Goal: Task Accomplishment & Management: Complete application form

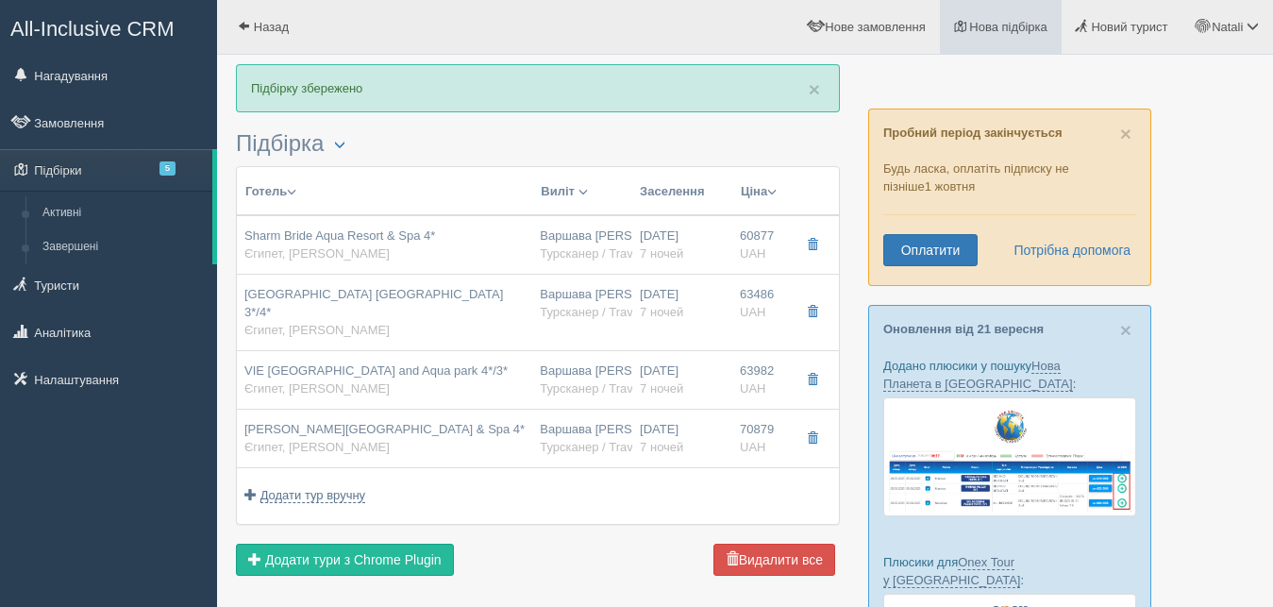
click at [980, 21] on span "Нова підбірка" at bounding box center [1008, 27] width 78 height 14
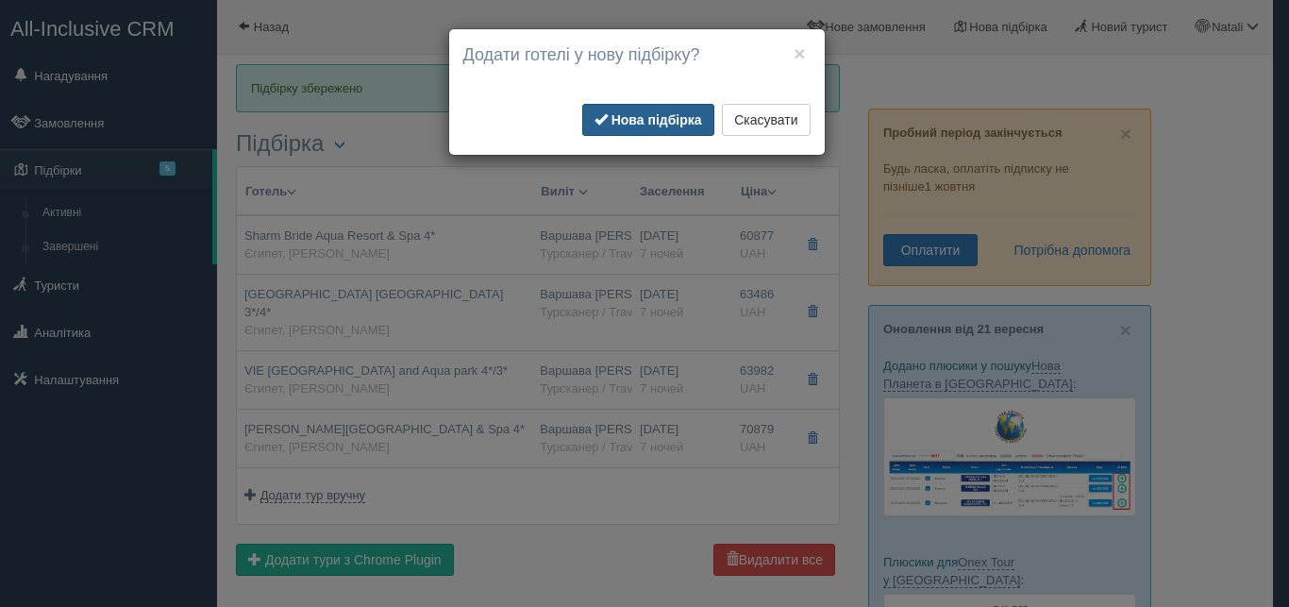
click at [630, 116] on b "Нова підбірка" at bounding box center [657, 119] width 91 height 15
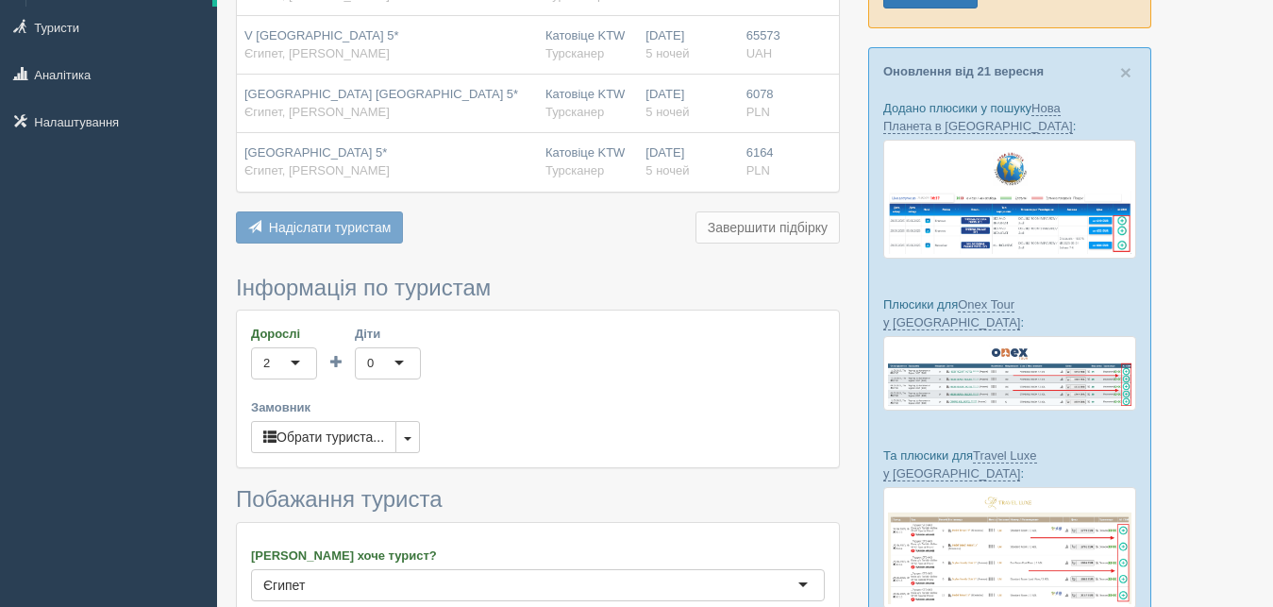
scroll to position [289, 0]
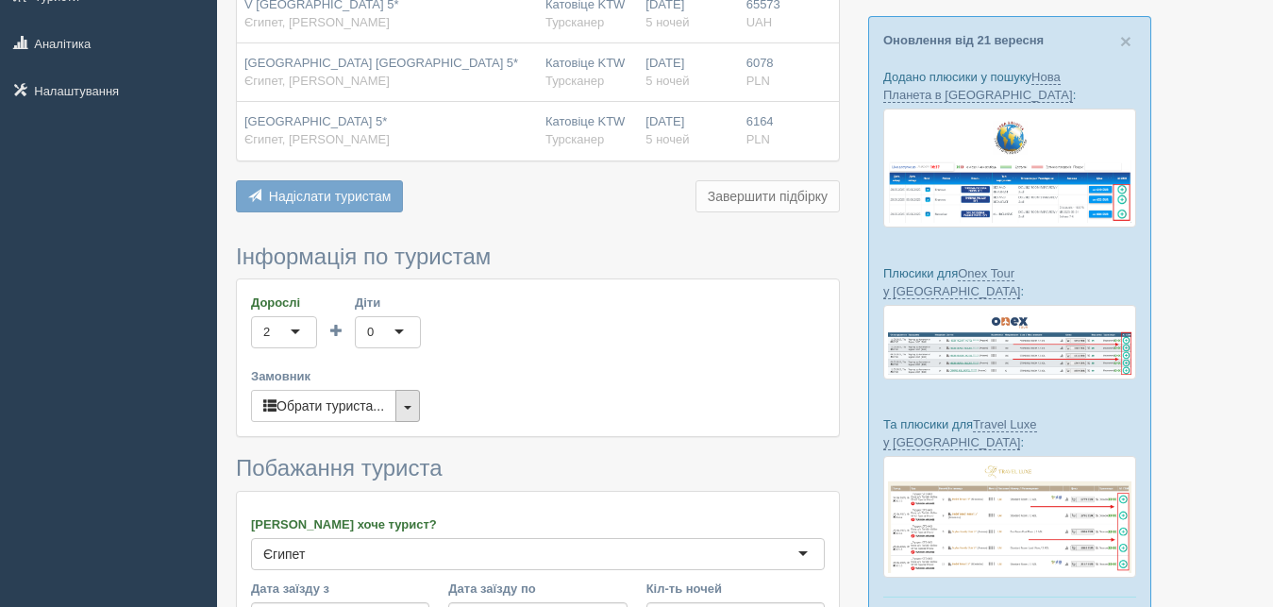
click at [411, 406] on span "button" at bounding box center [408, 408] width 8 height 4
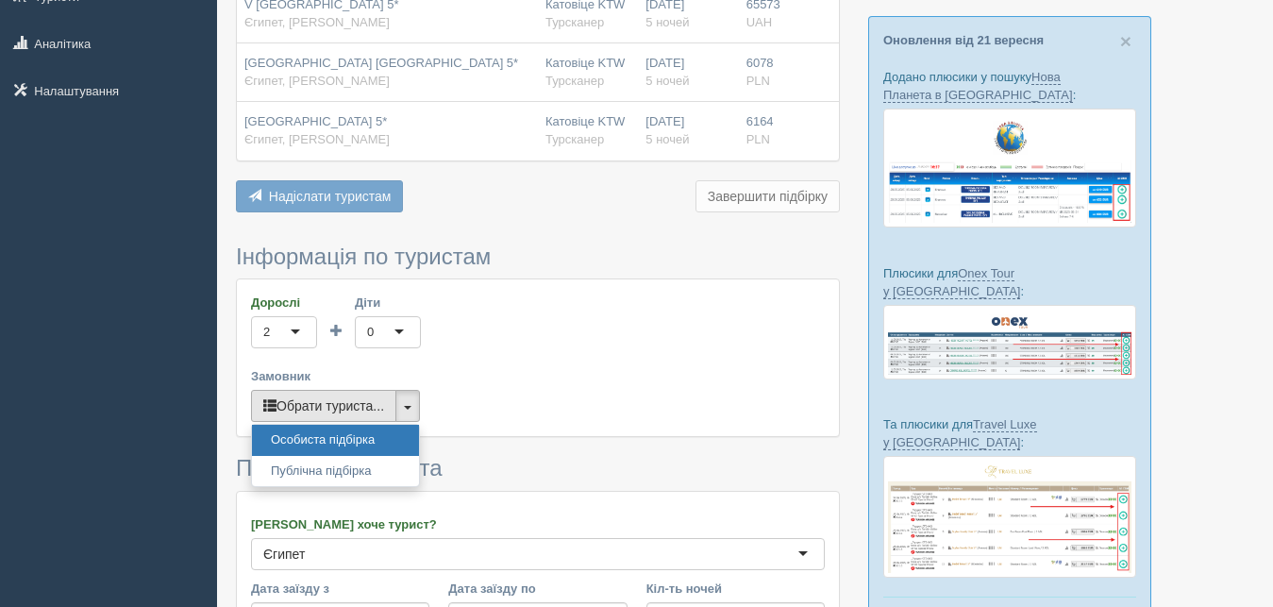
click at [347, 396] on button "Обрати туриста..." at bounding box center [323, 406] width 145 height 32
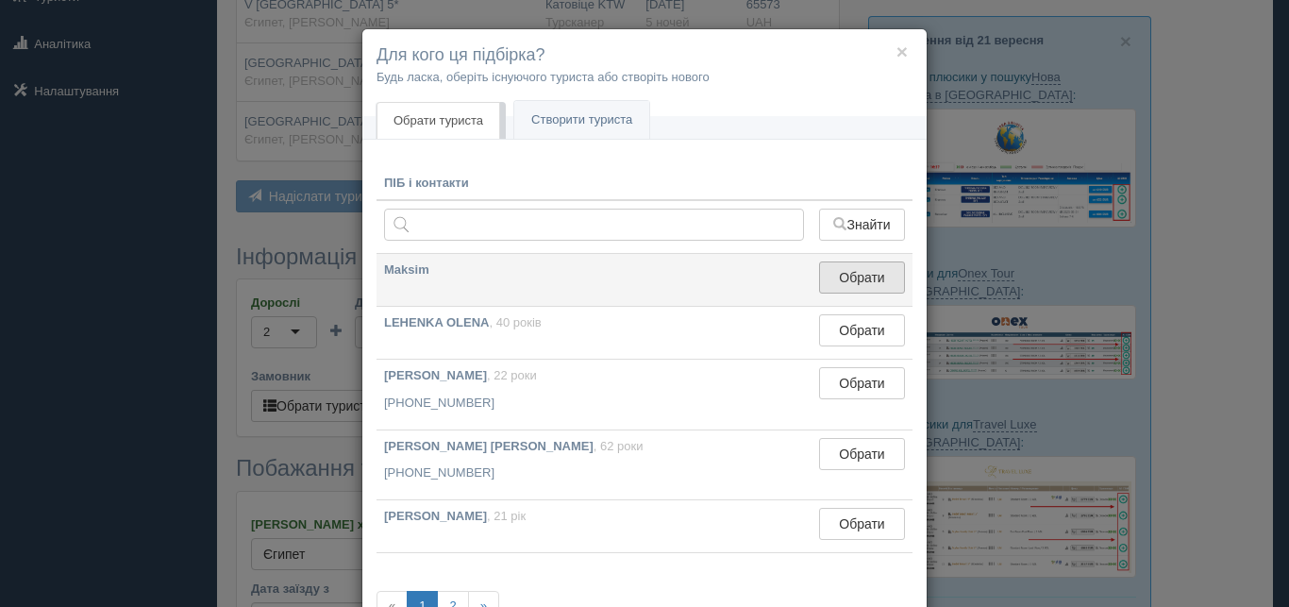
click at [837, 277] on button "Обрати" at bounding box center [862, 277] width 86 height 32
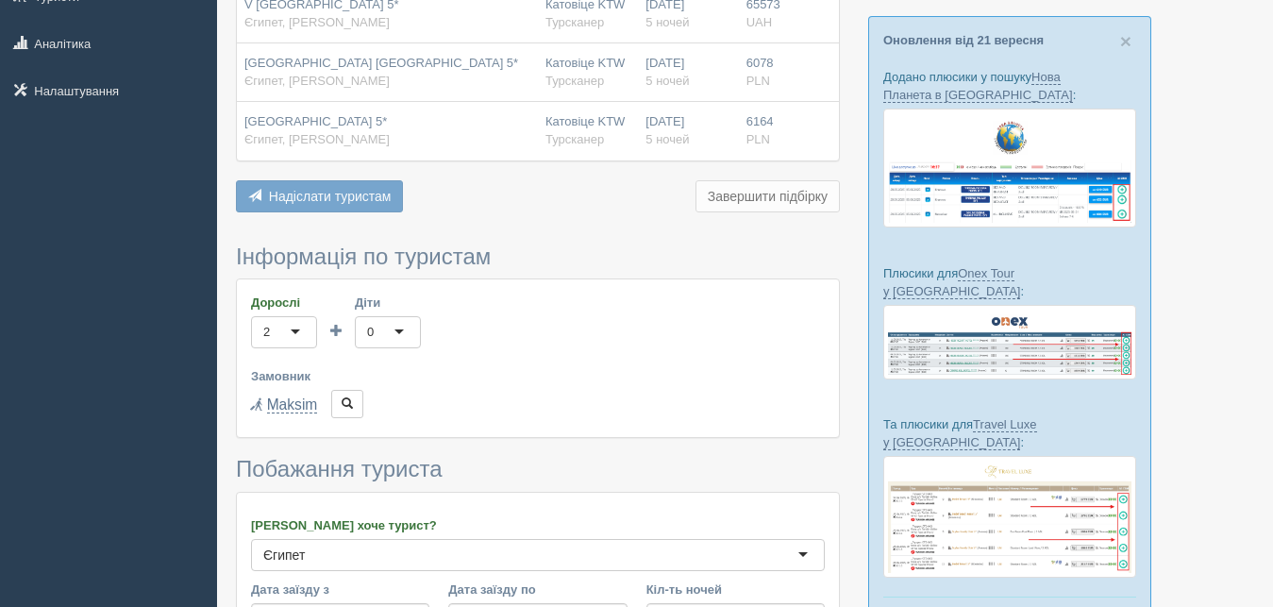
scroll to position [635, 0]
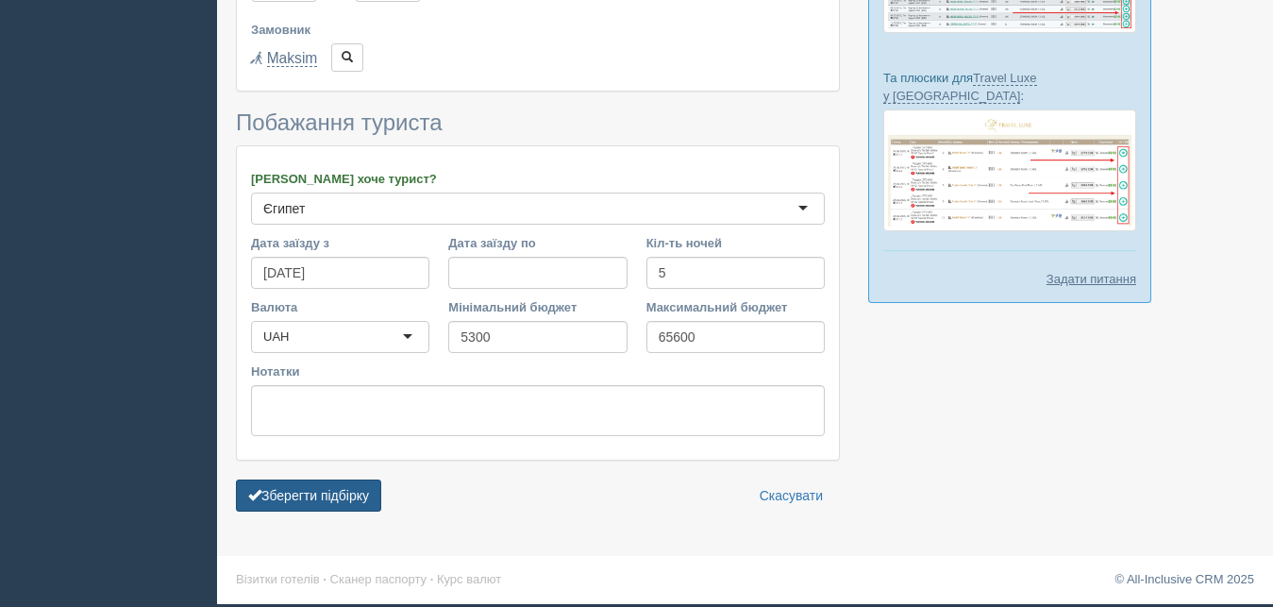
click at [375, 489] on button "Зберегти підбірку" at bounding box center [308, 495] width 145 height 32
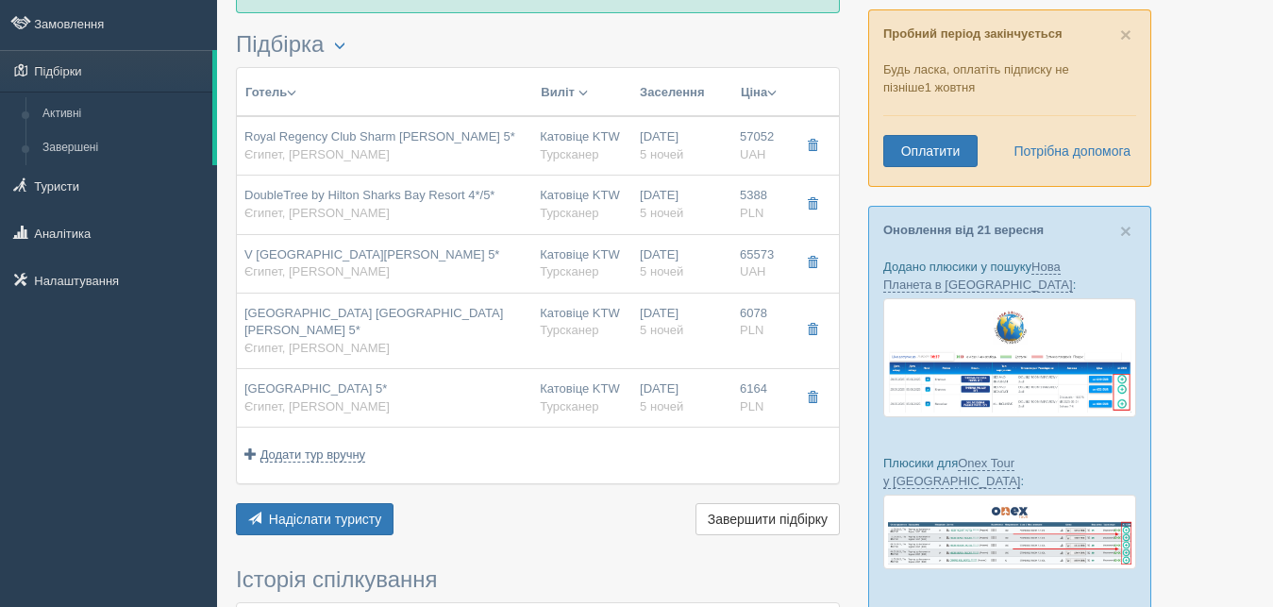
scroll to position [289, 0]
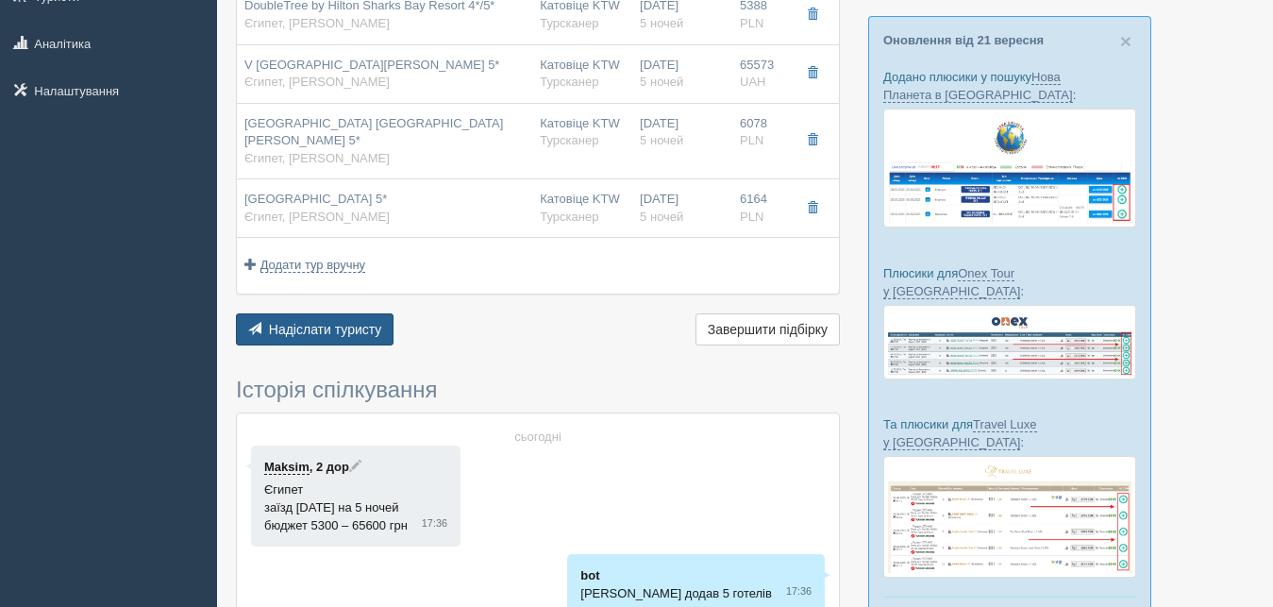
click at [326, 322] on span "Надіслати туристу" at bounding box center [325, 329] width 113 height 15
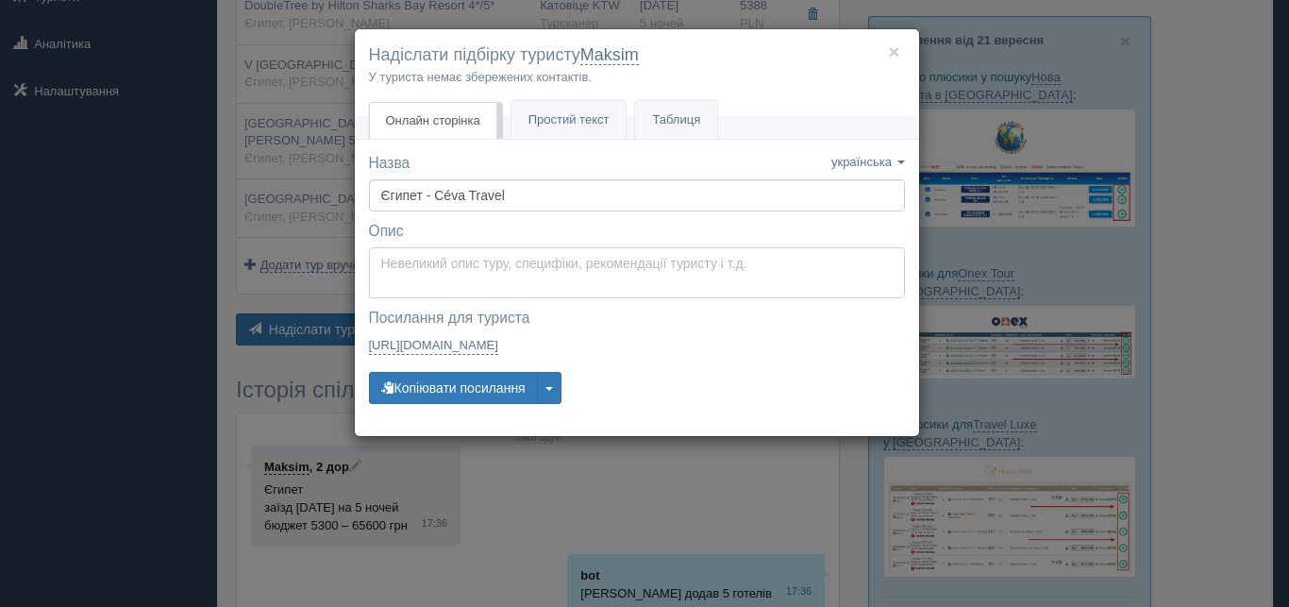
click at [405, 280] on textarea at bounding box center [637, 272] width 536 height 51
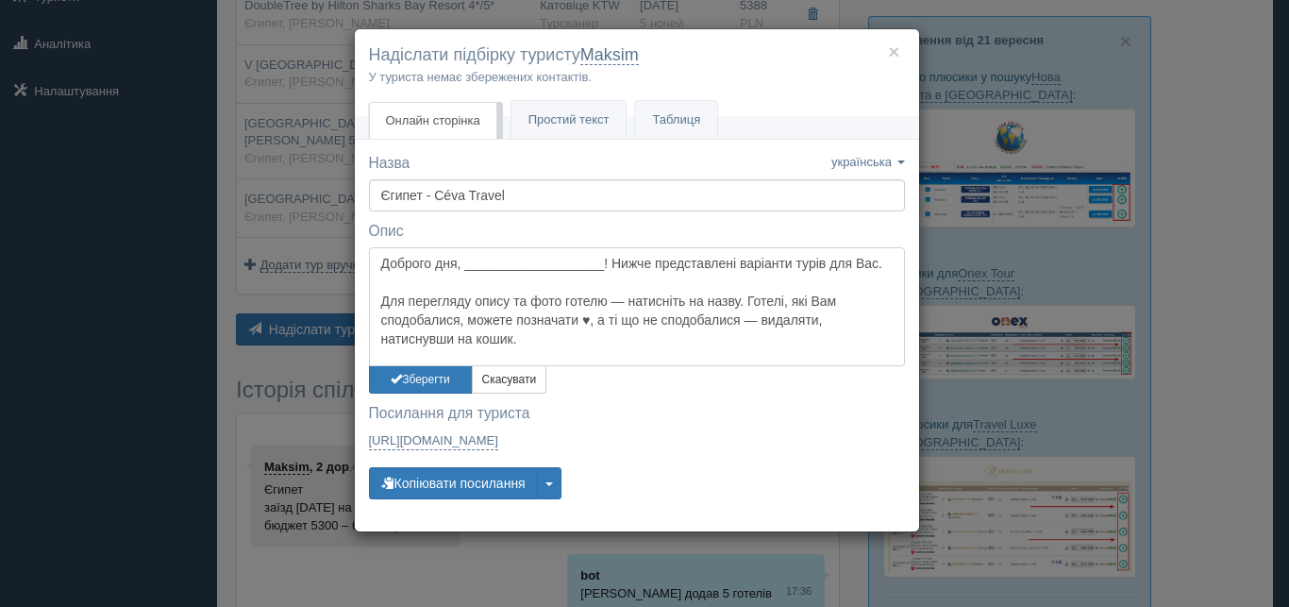
drag, startPoint x: 464, startPoint y: 267, endPoint x: 605, endPoint y: 260, distance: 140.8
click at [605, 260] on textarea "Доброго дня, ___________________! Нижче представлені варіанти турів для Вас. Дл…" at bounding box center [637, 306] width 536 height 119
click at [528, 334] on textarea "Доброго дня, [PERSON_NAME]! Нижче представлені варіанти турів для Вас. Для пере…" at bounding box center [637, 306] width 536 height 119
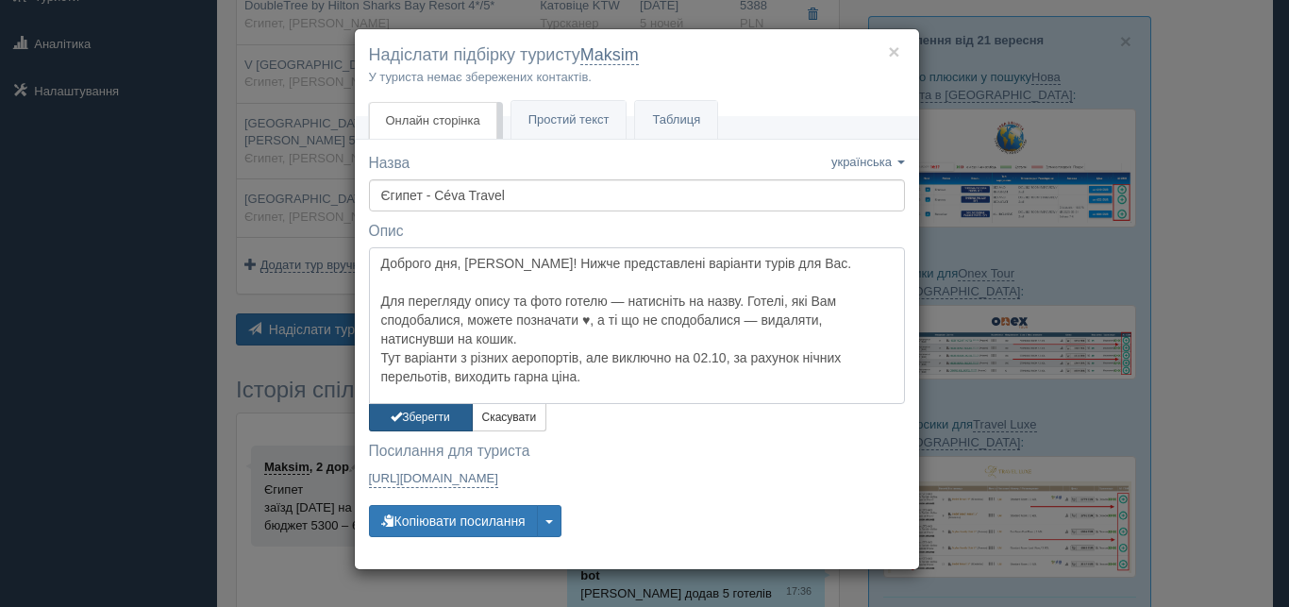
type textarea "Доброго дня, [PERSON_NAME]! Нижче представлені варіанти турів для Вас. Для пере…"
click at [409, 427] on button "Зберегти" at bounding box center [421, 417] width 104 height 27
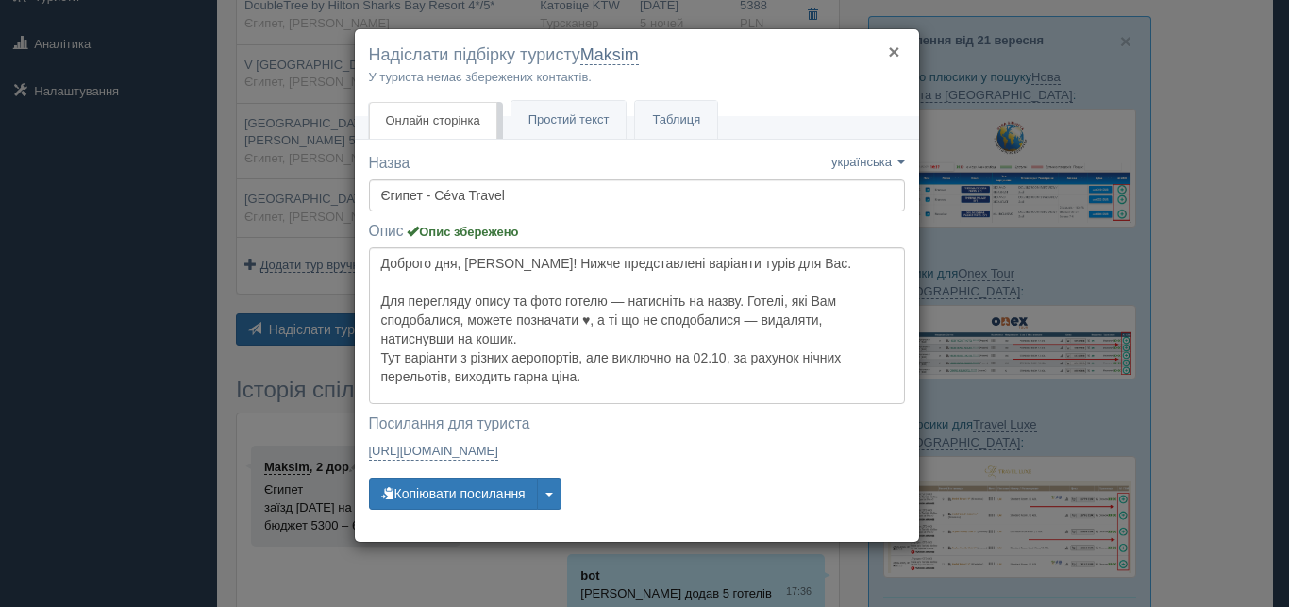
click at [897, 50] on button "×" at bounding box center [893, 52] width 11 height 20
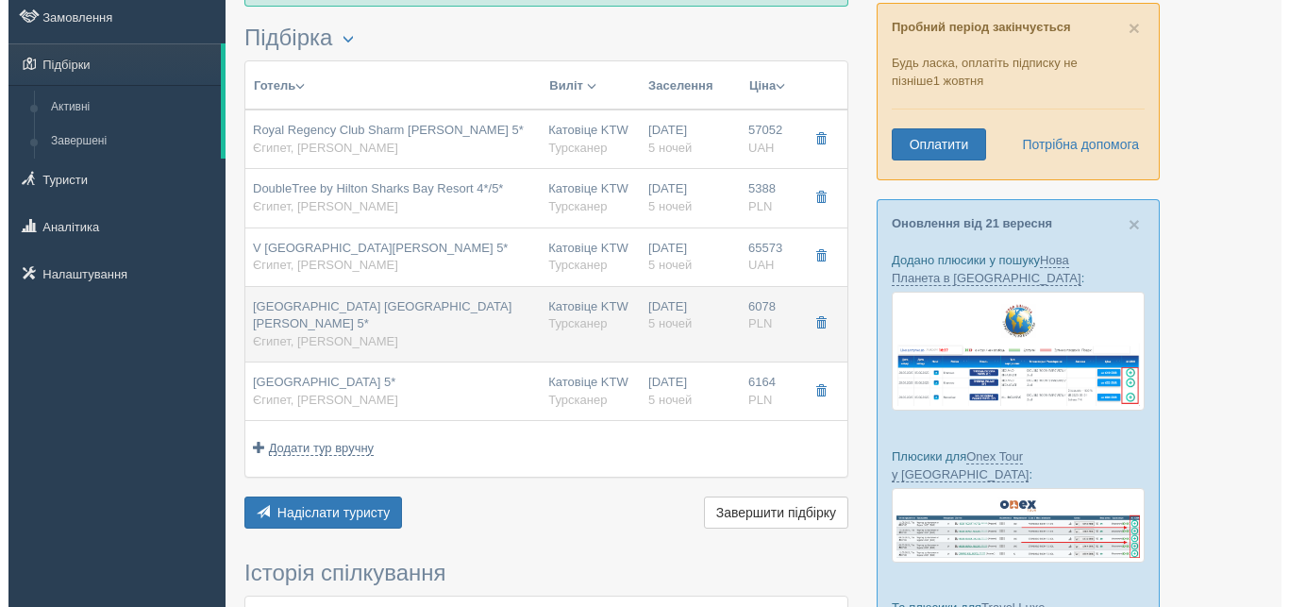
scroll to position [96, 0]
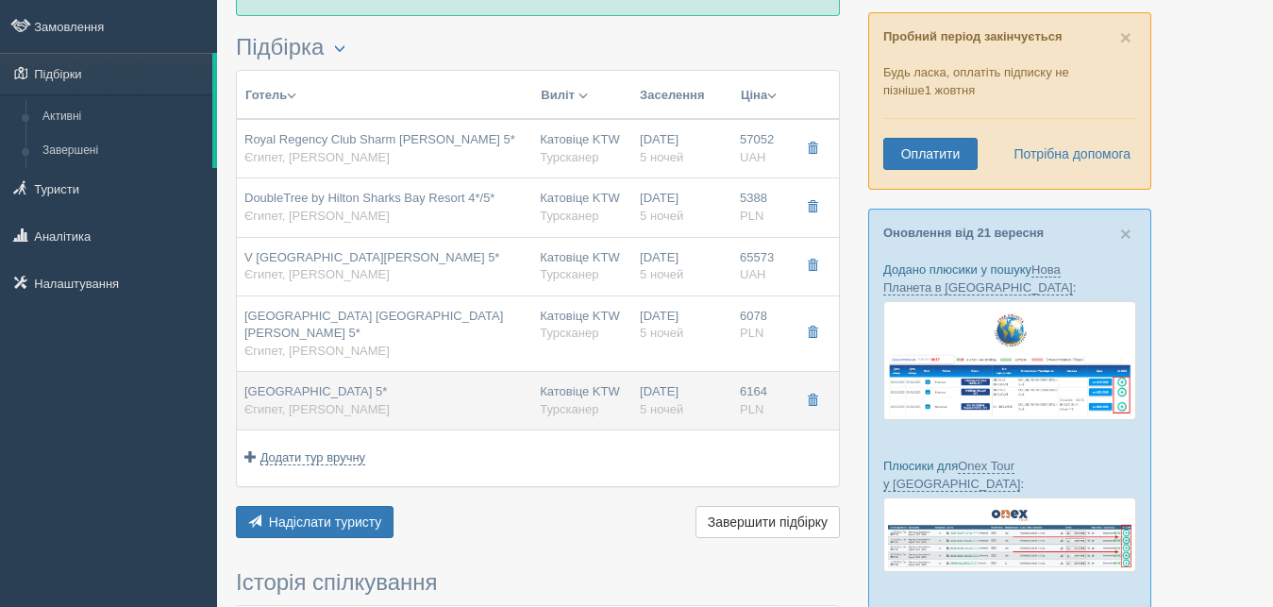
click at [588, 383] on div "Катовіце KTW [GEOGRAPHIC_DATA]" at bounding box center [582, 400] width 85 height 35
type input "[GEOGRAPHIC_DATA] 5*"
type input "Єгипет"
type input "[PERSON_NAME]"
type input "6164.00"
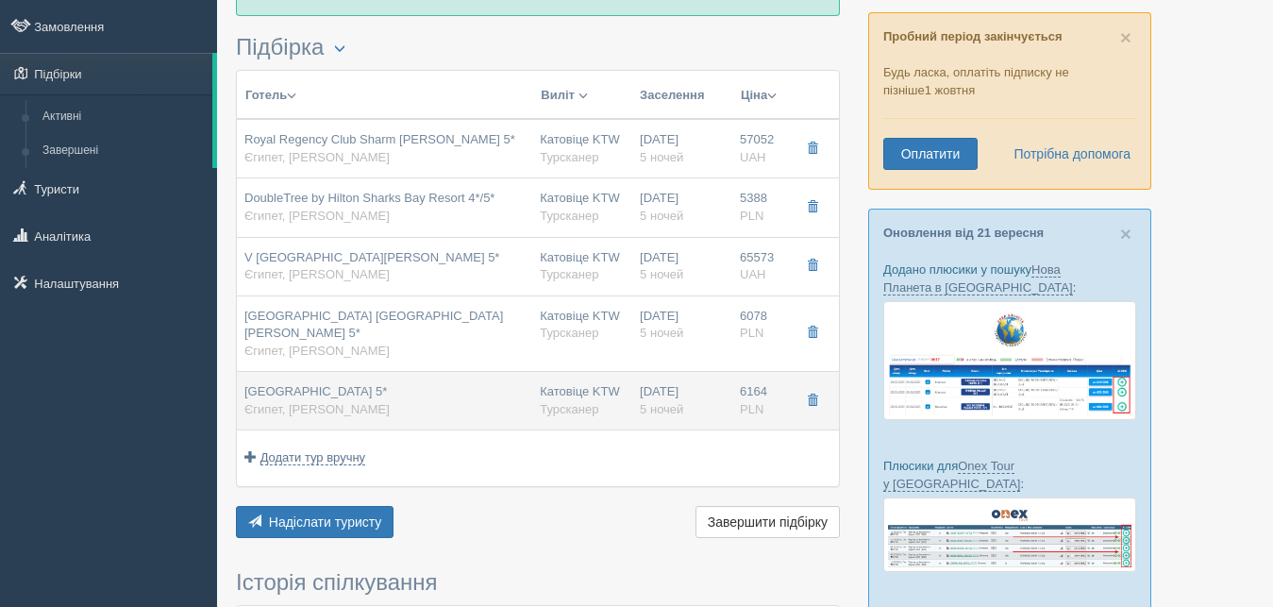
type input "Катовіце KTW"
type input "Шарм-еш-Шейх SSH"
type input "02:40"
type input "07:40"
type input "SkyUp MT"
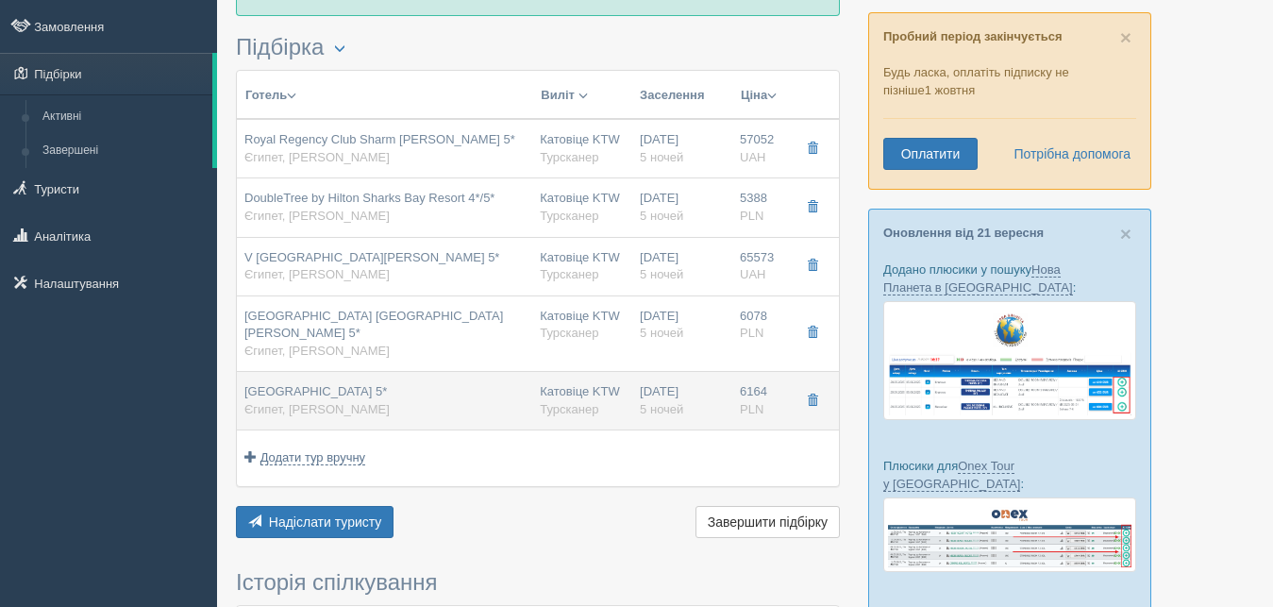
type input "22:30"
type input "01:40"
type input "5"
type input "Superior Superior Pool View Double Room"
type input "AI"
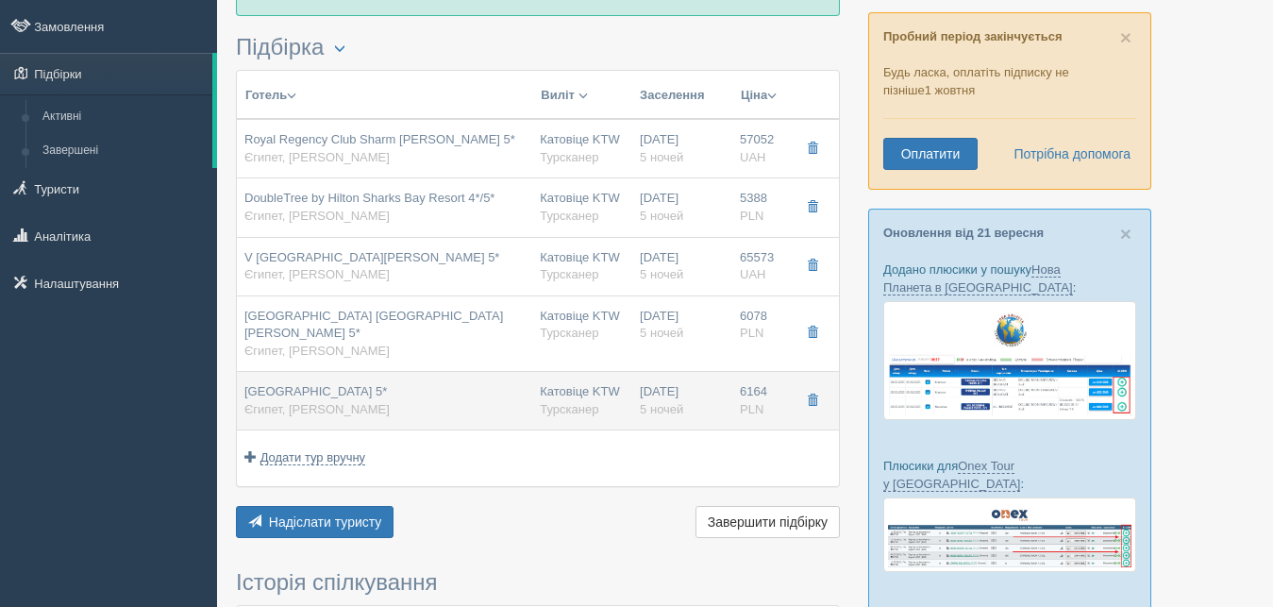
type input "Турсканер"
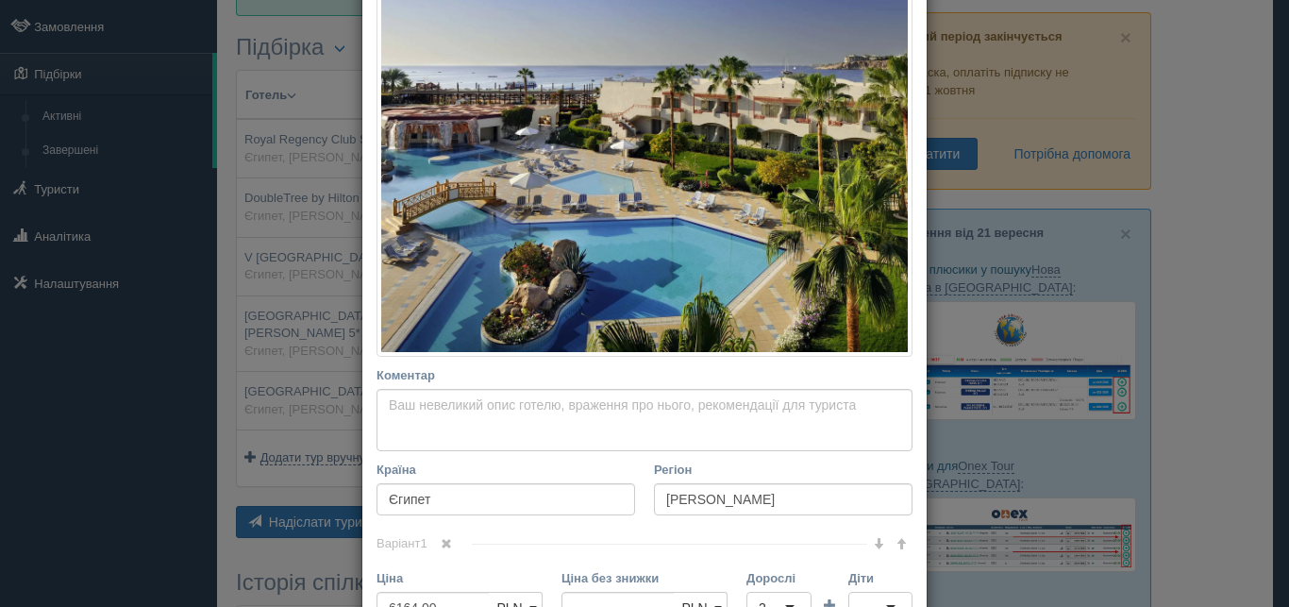
scroll to position [340, 0]
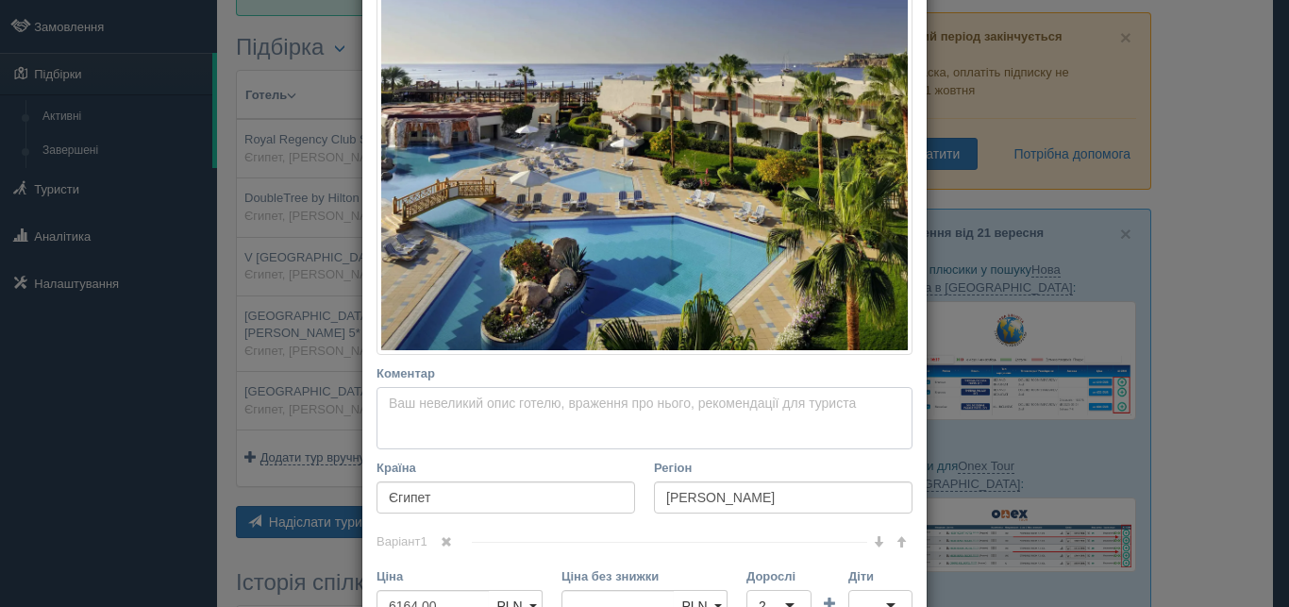
click at [423, 411] on textarea "Коментар Основний опис Додатковий опис Закріпити Збережено Необхідно вказати на…" at bounding box center [645, 418] width 536 height 62
paste textarea "За 10 км від аеропорту, за 8 км від [GEOGRAPHIC_DATA] міста, в бухті [GEOGRAPHI…"
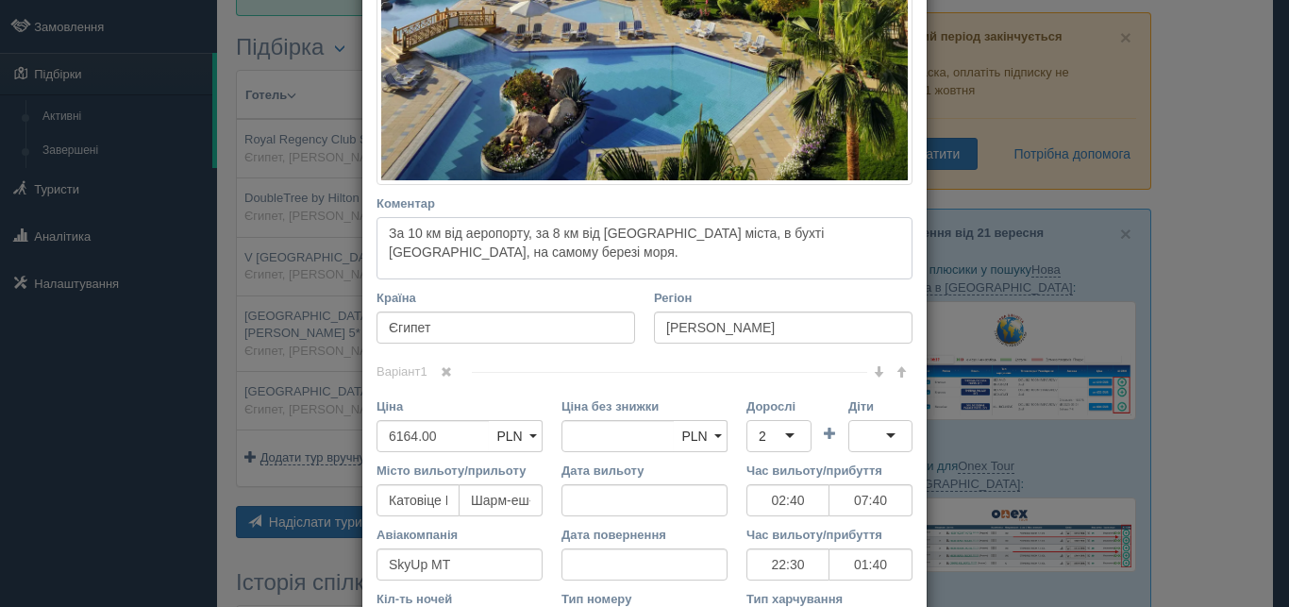
scroll to position [595, 0]
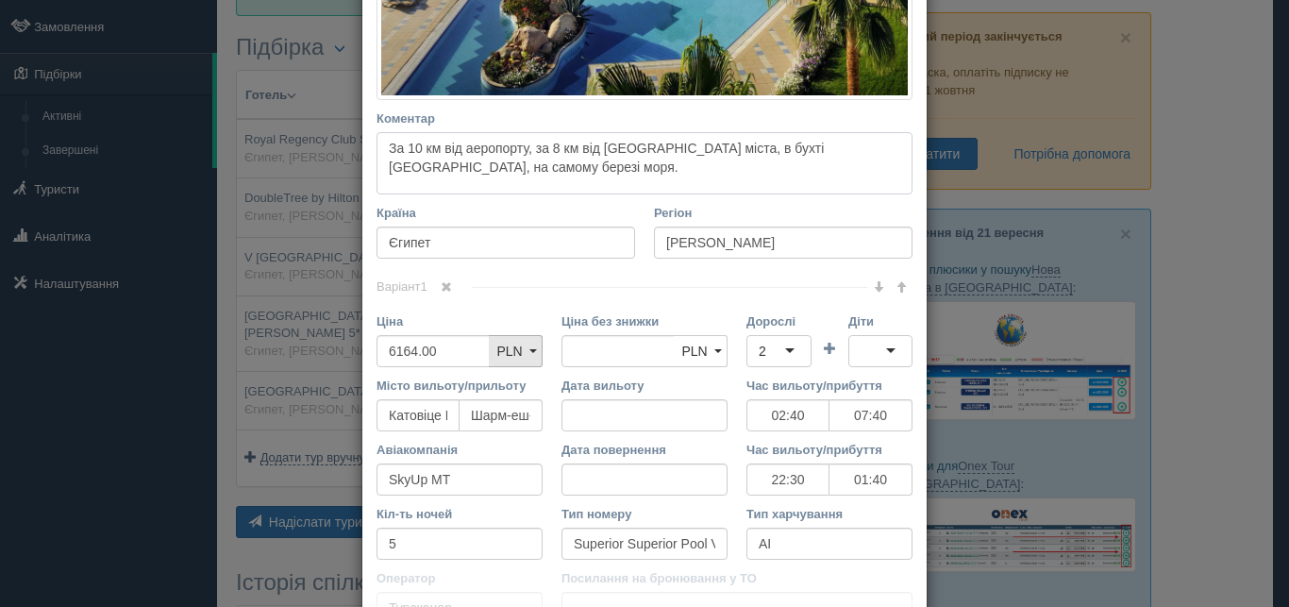
type textarea "За 10 км від аеропорту, за 8 км від [GEOGRAPHIC_DATA] міста, в бухті [GEOGRAPHI…"
click at [516, 346] on link "PLN" at bounding box center [516, 351] width 54 height 32
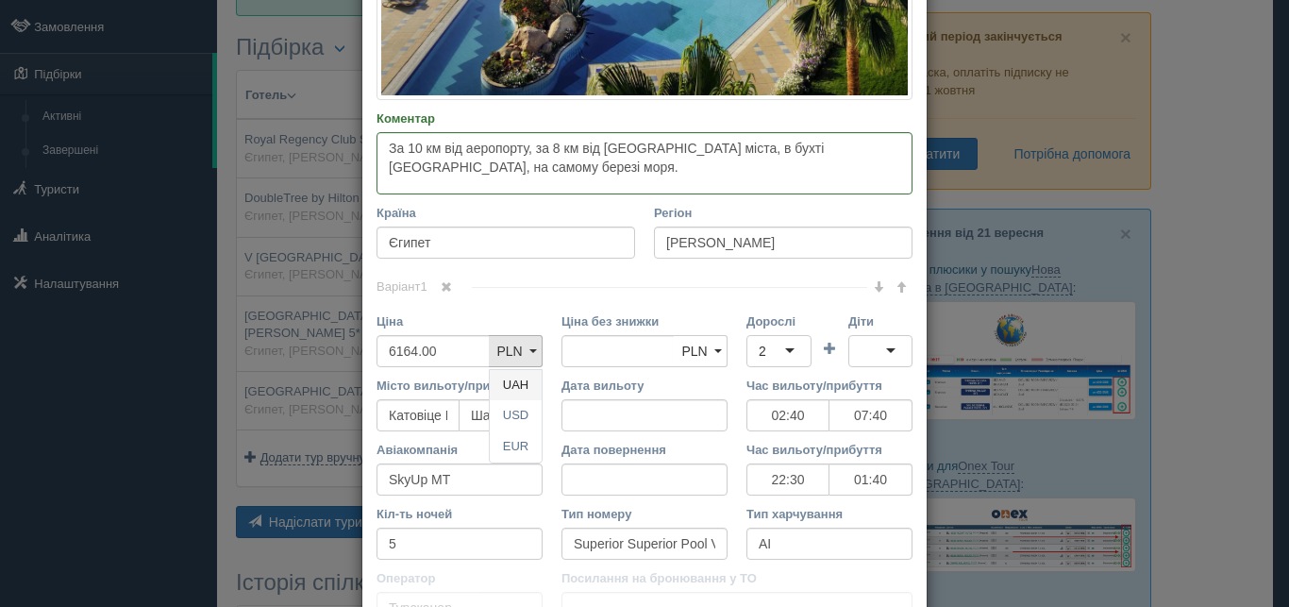
click at [507, 387] on link "UAH" at bounding box center [516, 385] width 52 height 31
type input "6164.0"
type input "6164.00"
type input "6"
type input "71600"
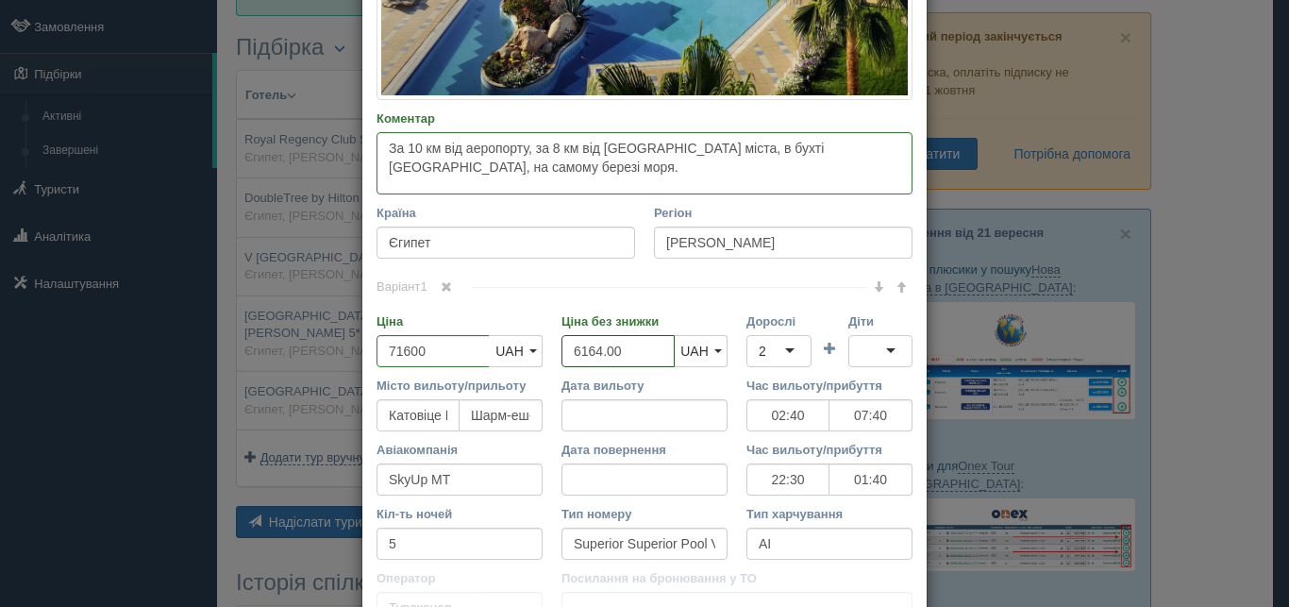
drag, startPoint x: 615, startPoint y: 344, endPoint x: 547, endPoint y: 343, distance: 68.0
click at [562, 343] on input "6164.00" at bounding box center [618, 351] width 113 height 32
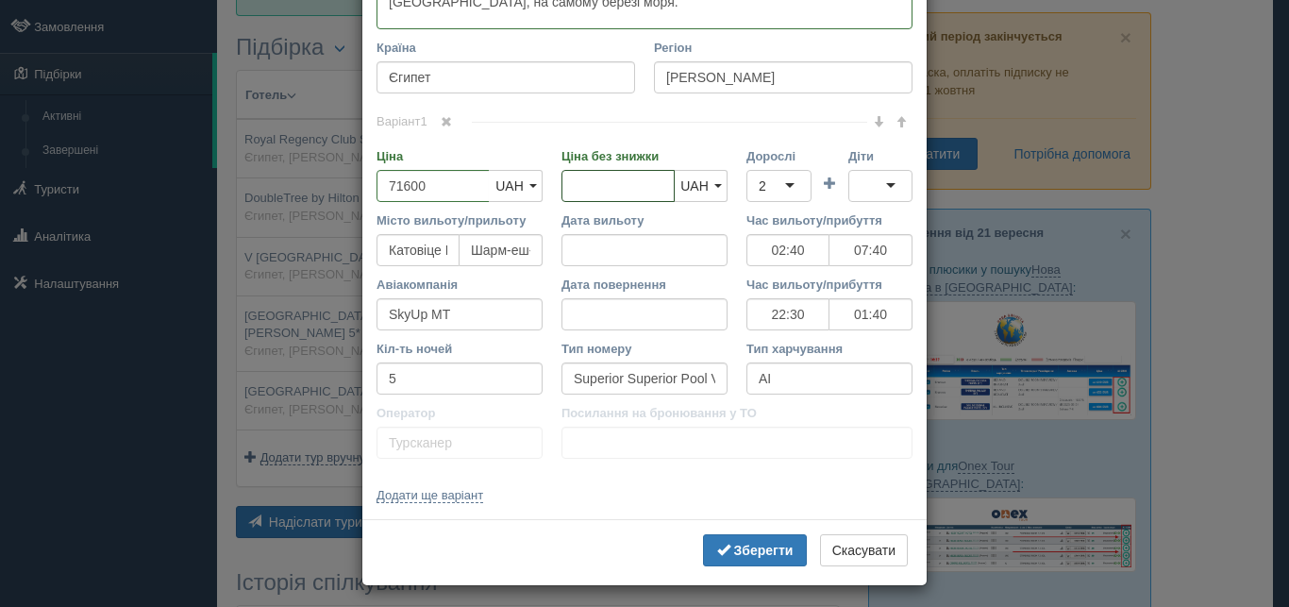
scroll to position [764, 0]
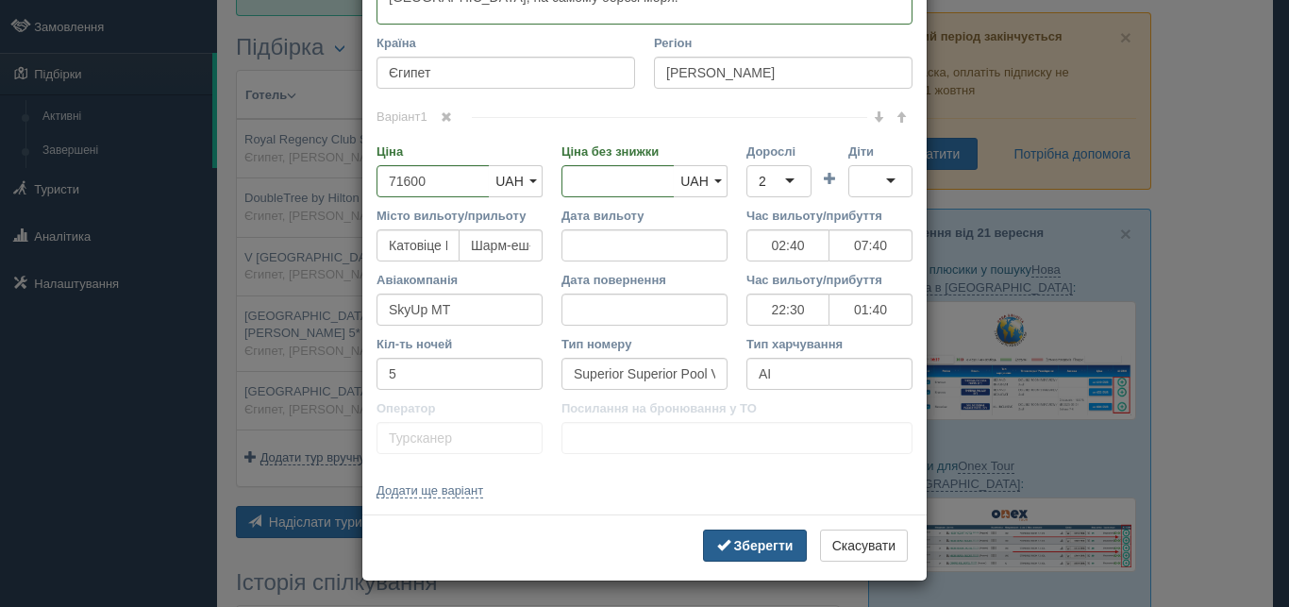
click at [744, 548] on b "Зберегти" at bounding box center [763, 545] width 59 height 15
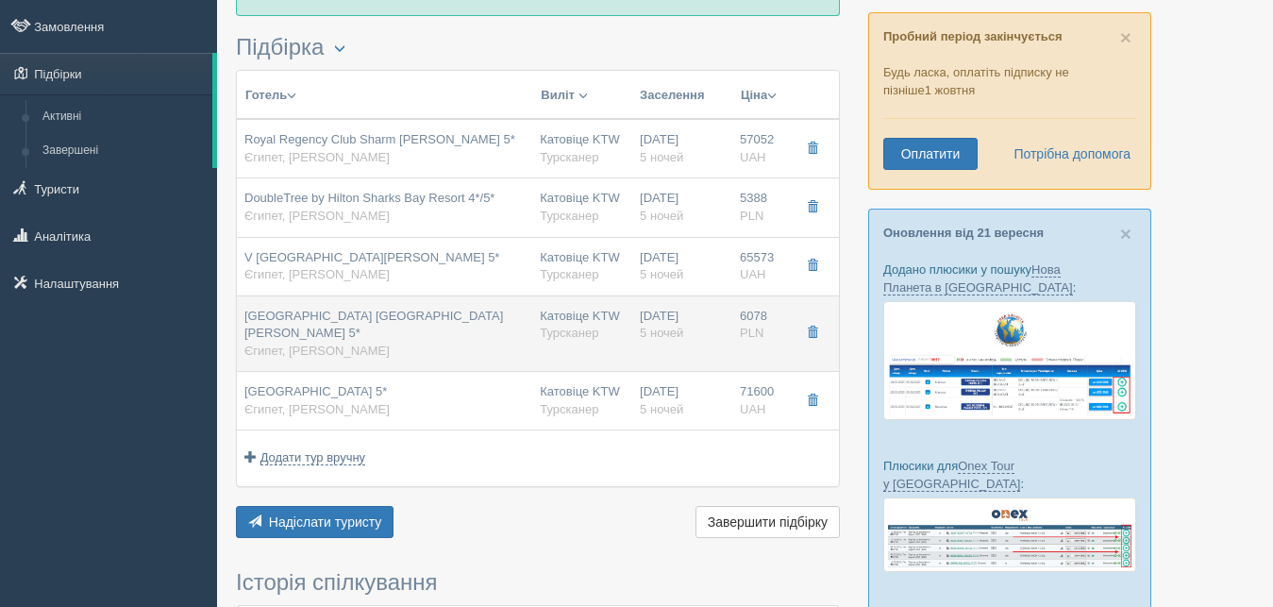
click at [563, 317] on div "Катовіце KTW [GEOGRAPHIC_DATA]" at bounding box center [582, 325] width 85 height 35
type input "[GEOGRAPHIC_DATA] [GEOGRAPHIC_DATA][PERSON_NAME] 5*"
type input "6078.00"
type input "02:40"
type input "07:40"
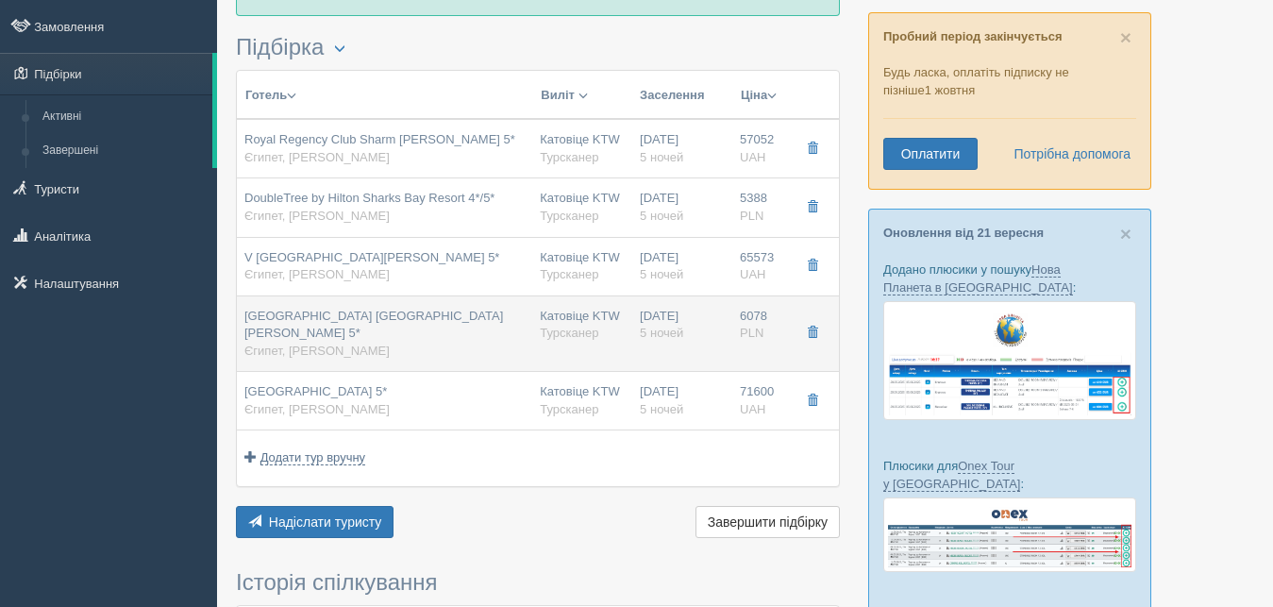
type input "22:30"
type input "01:40"
type input "Superior Classic Dbl"
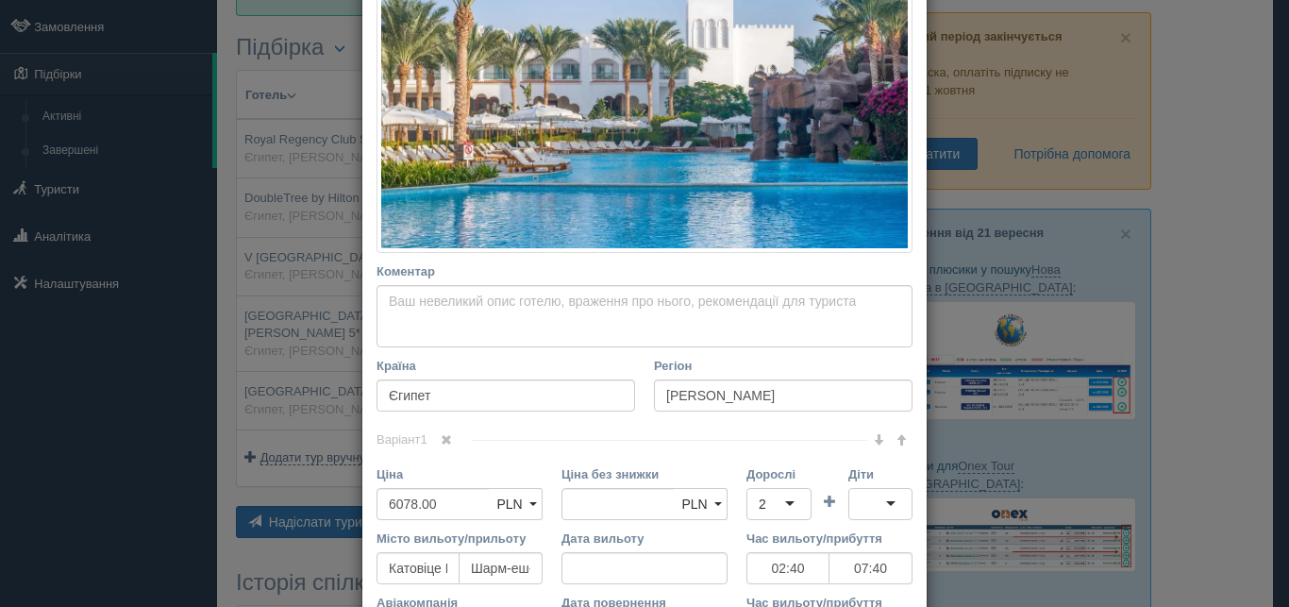
scroll to position [425, 0]
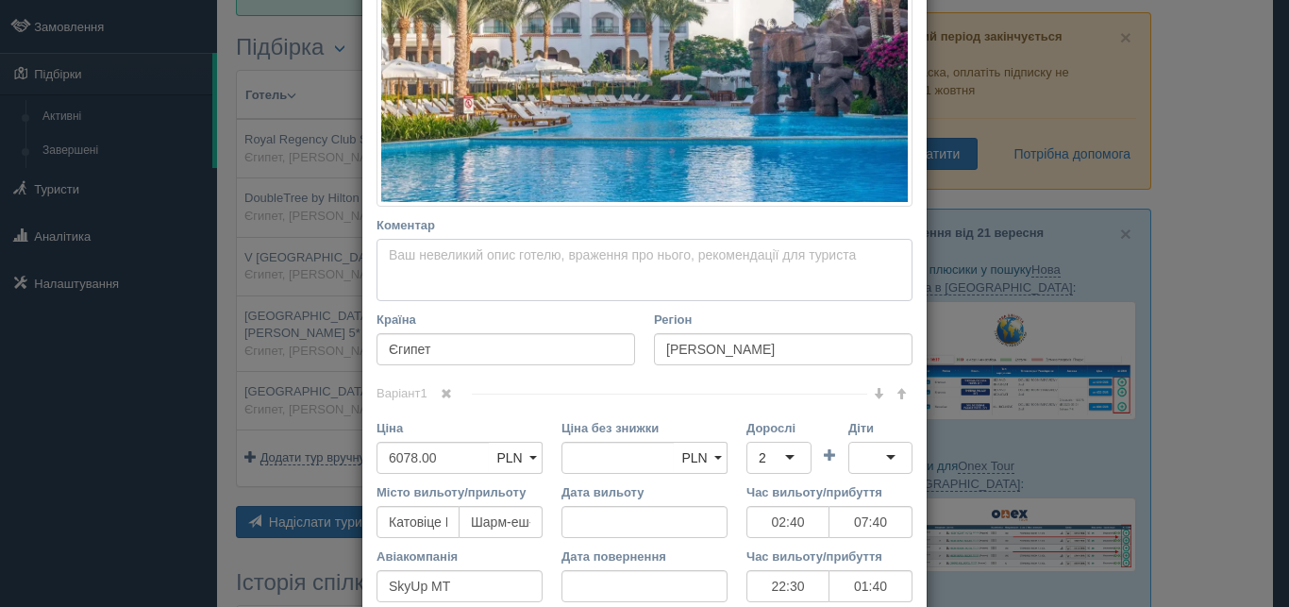
click at [397, 254] on textarea "Коментар Основний опис Додатковий опис Закріпити Збережено Необхідно вказати на…" at bounding box center [645, 270] width 536 height 62
paste textarea "П'ятизірковий курортний бутік-готель Baron Palms з видом на [GEOGRAPHIC_DATA] т…"
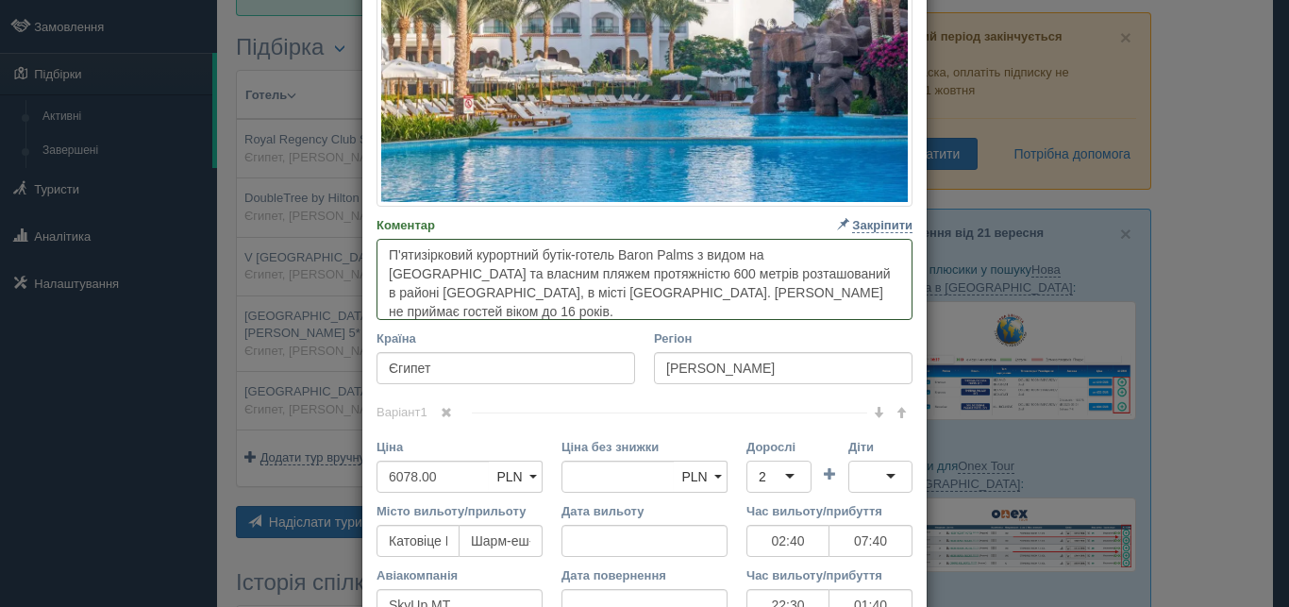
paste textarea "розташований за 10 км від аеропорту, за 20 км від [GEOGRAPHIC_DATA], за 27 км в…"
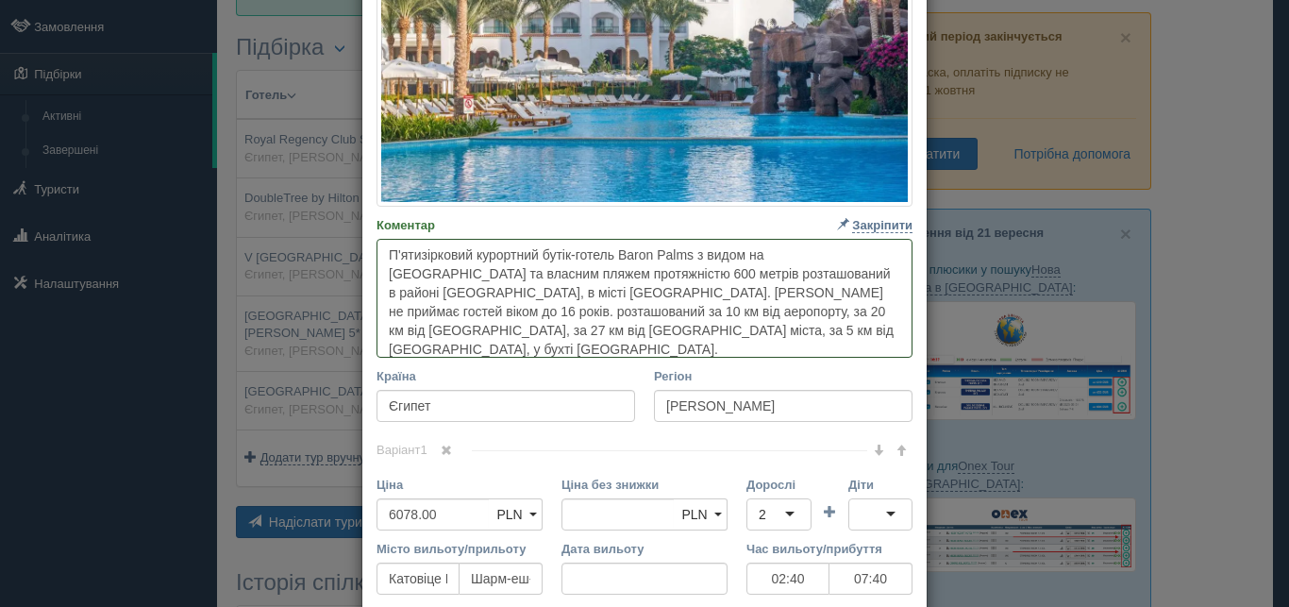
click at [388, 312] on textarea "П'ятизірковий курортний бутік-готель Baron Palms з видом на [GEOGRAPHIC_DATA] т…" at bounding box center [645, 298] width 536 height 119
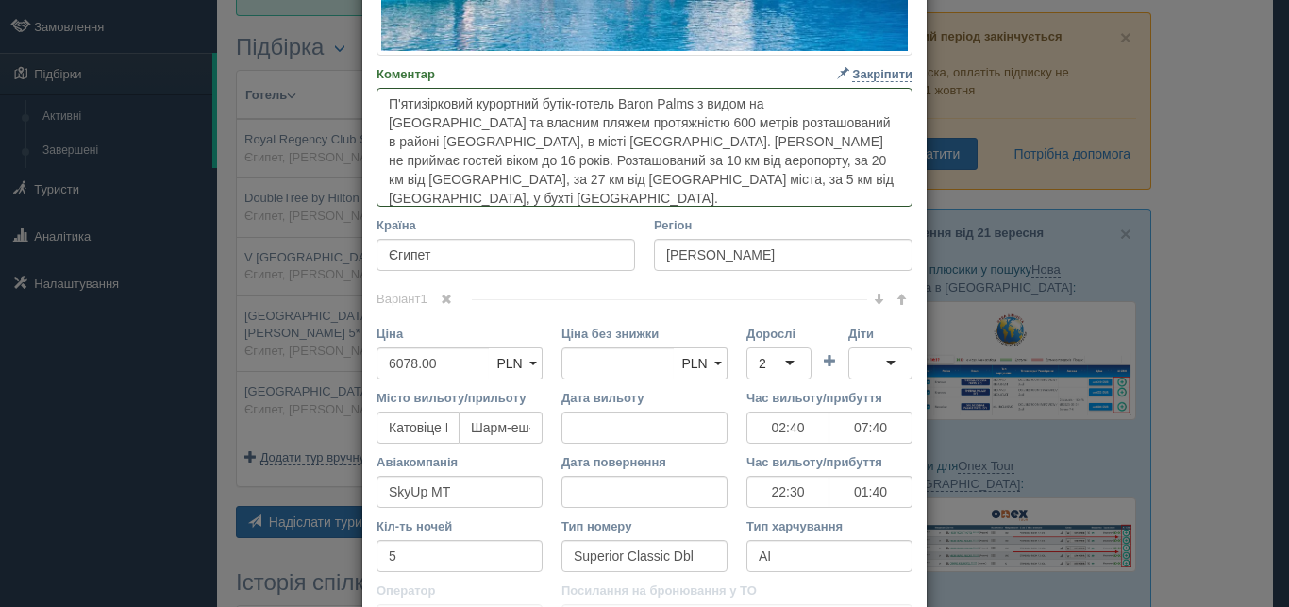
scroll to position [595, 0]
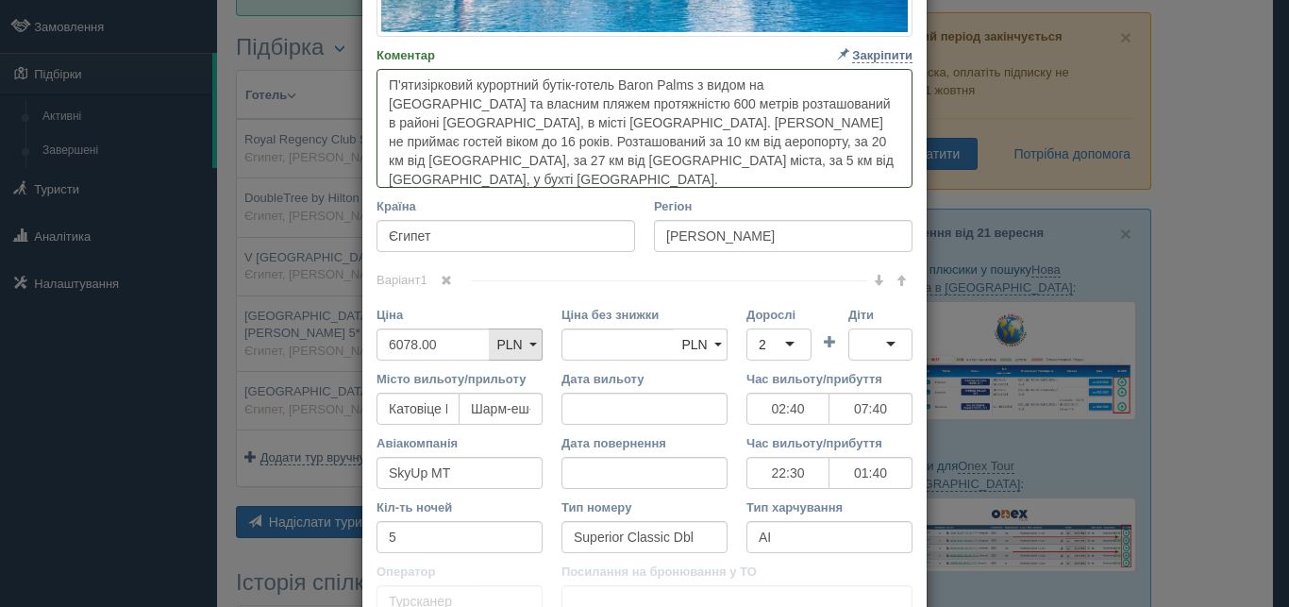
type textarea "П'ятизірковий курортний бутік-готель Baron Palms з видом на [GEOGRAPHIC_DATA] т…"
click at [505, 344] on span "PLN" at bounding box center [508, 344] width 25 height 15
click at [506, 386] on link "UAH" at bounding box center [516, 378] width 52 height 31
drag, startPoint x: 443, startPoint y: 348, endPoint x: 346, endPoint y: 337, distance: 96.9
click at [377, 337] on input "6078.00" at bounding box center [433, 344] width 113 height 32
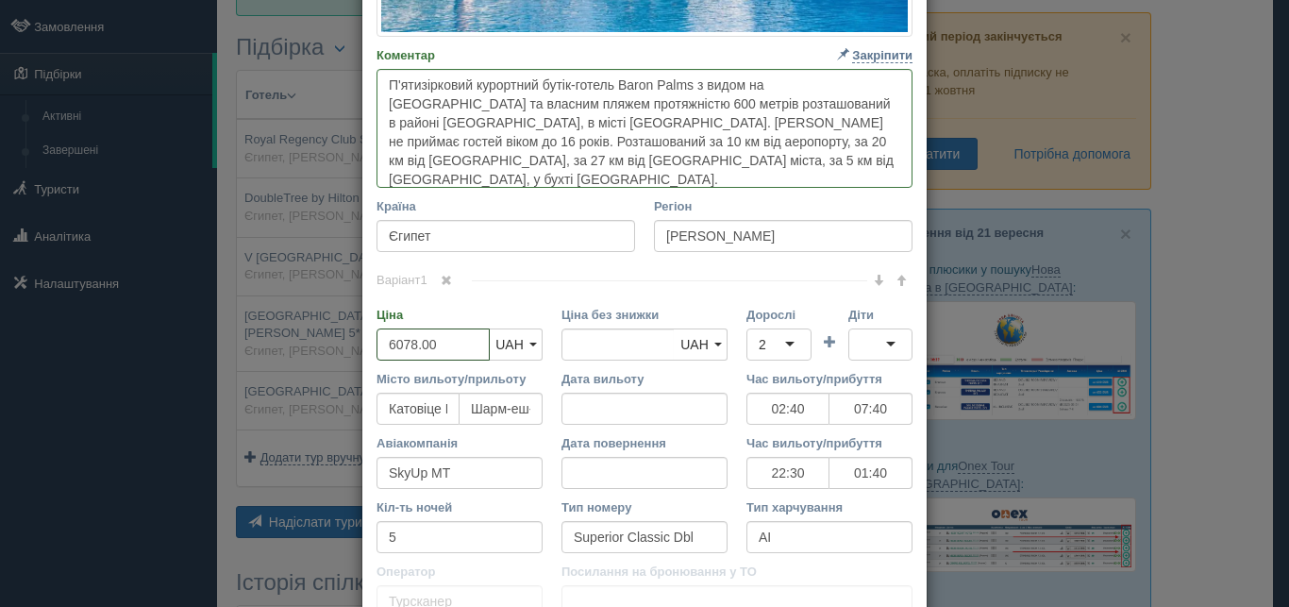
type input "7"
type input "6078.00"
type input "71000"
drag, startPoint x: 636, startPoint y: 343, endPoint x: 523, endPoint y: 274, distance: 132.6
click at [562, 338] on input "6078.00" at bounding box center [618, 344] width 113 height 32
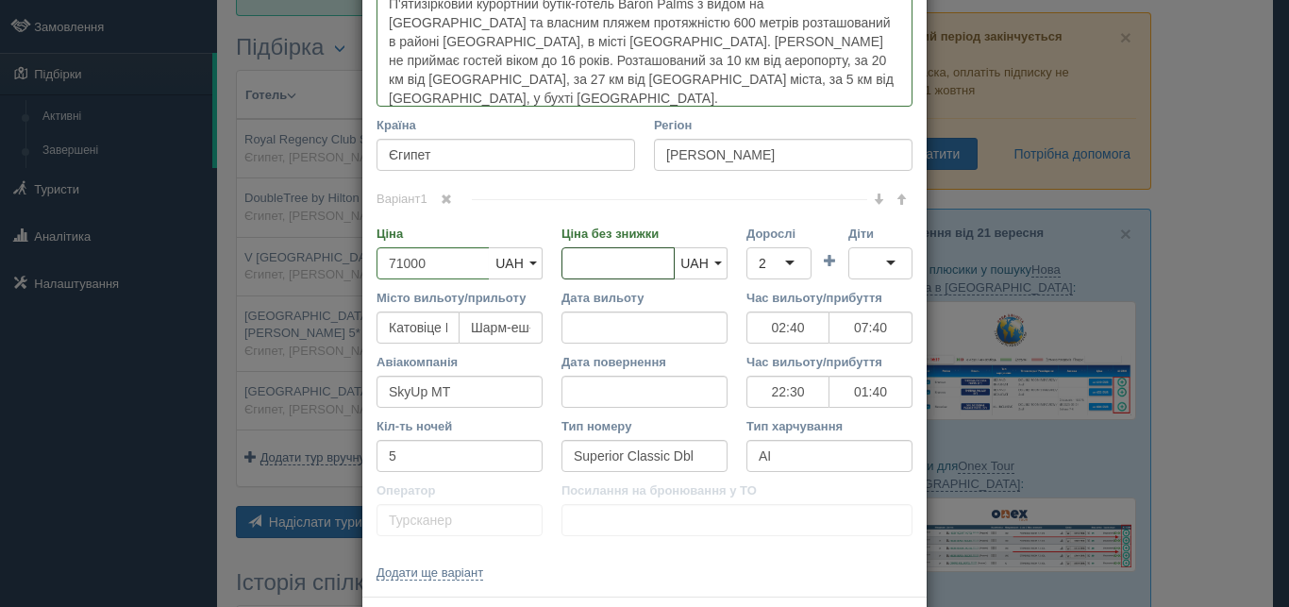
scroll to position [761, 0]
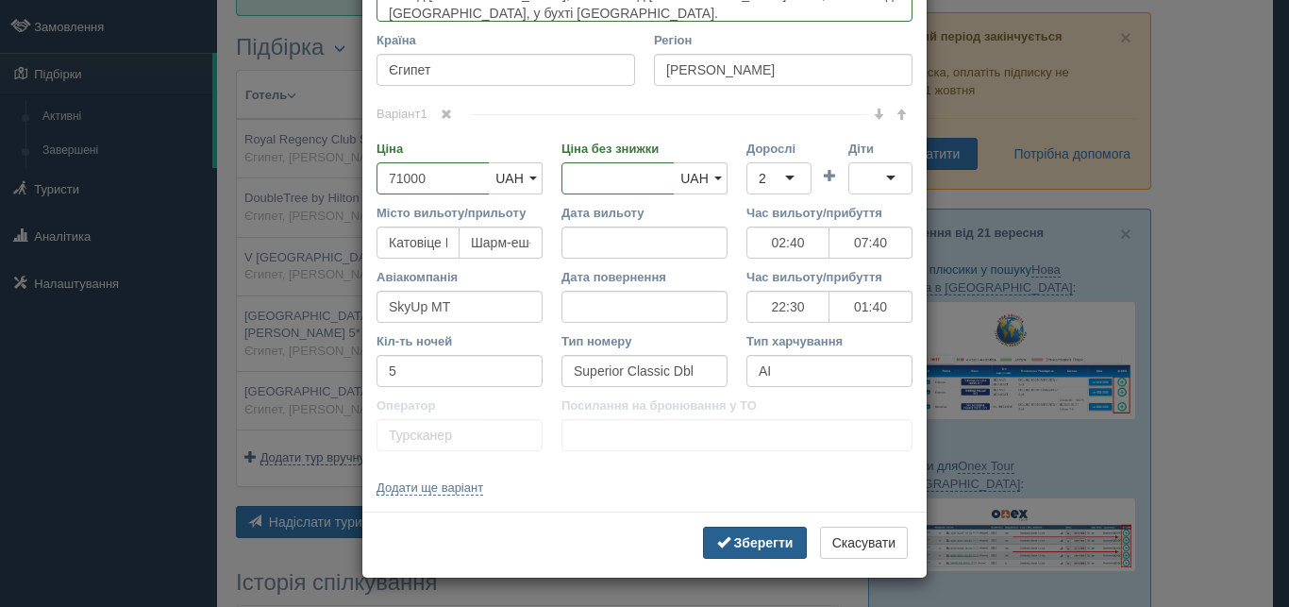
click at [761, 540] on b "Зберегти" at bounding box center [763, 542] width 59 height 15
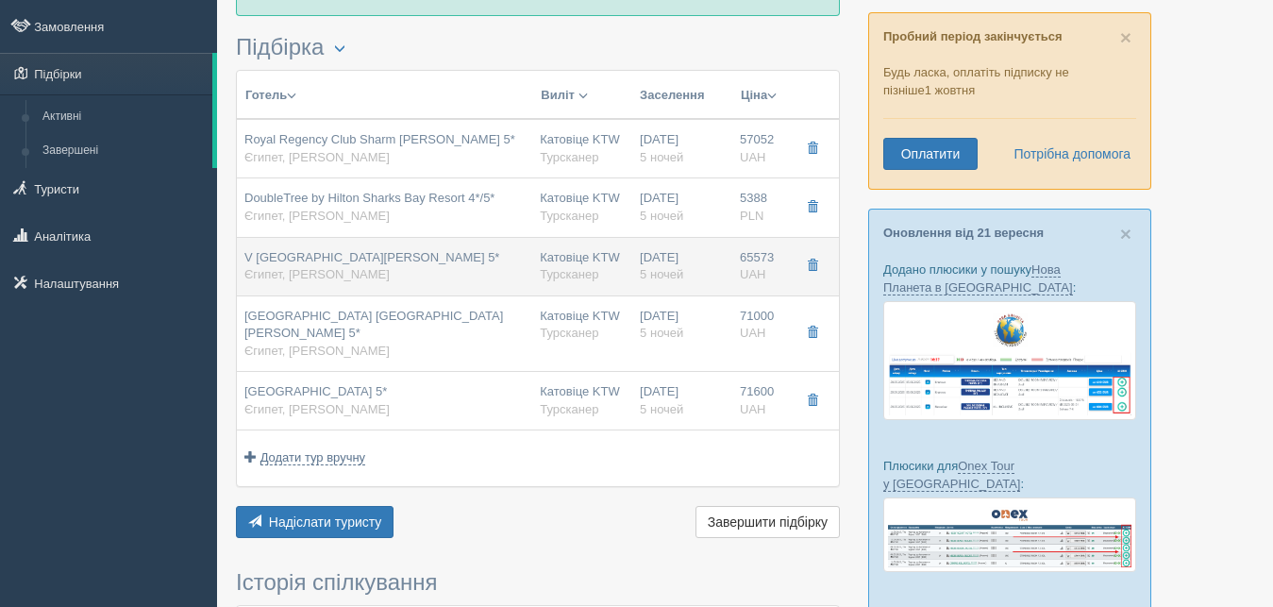
click at [602, 254] on div "Катовіце KTW [GEOGRAPHIC_DATA]" at bounding box center [582, 266] width 85 height 35
type input "V [GEOGRAPHIC_DATA][PERSON_NAME] 5*"
type input "65573.00"
type input "02:40"
type input "07:40"
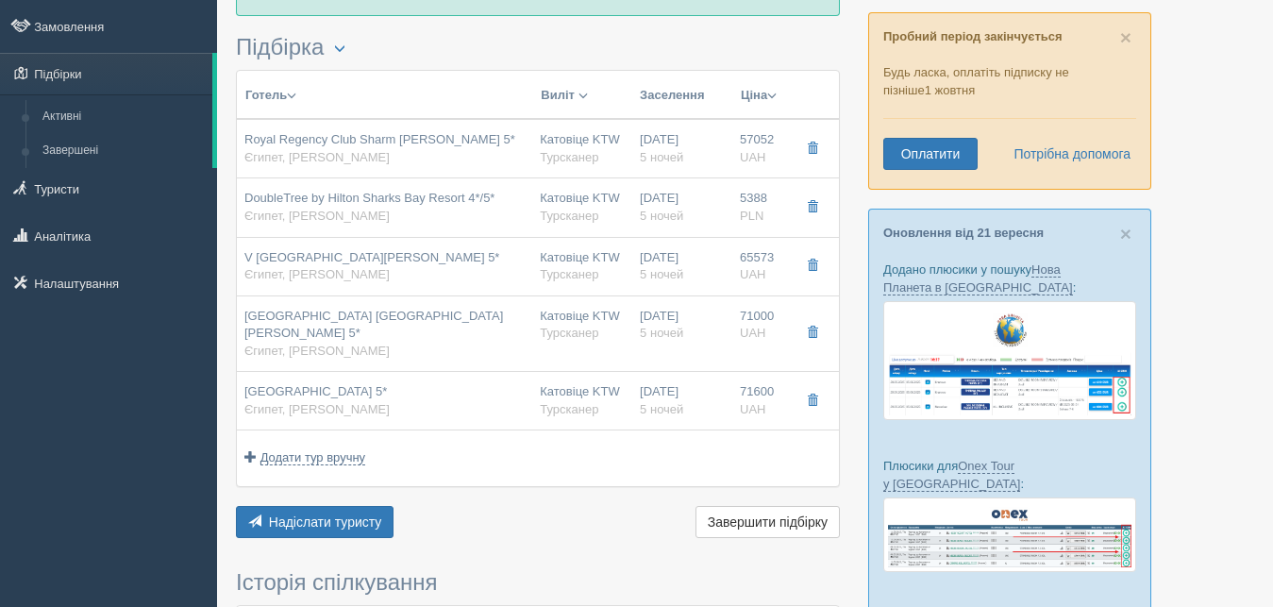
type input "22:30"
type input "01:40"
type input "Standard Premium Sea View Double Room"
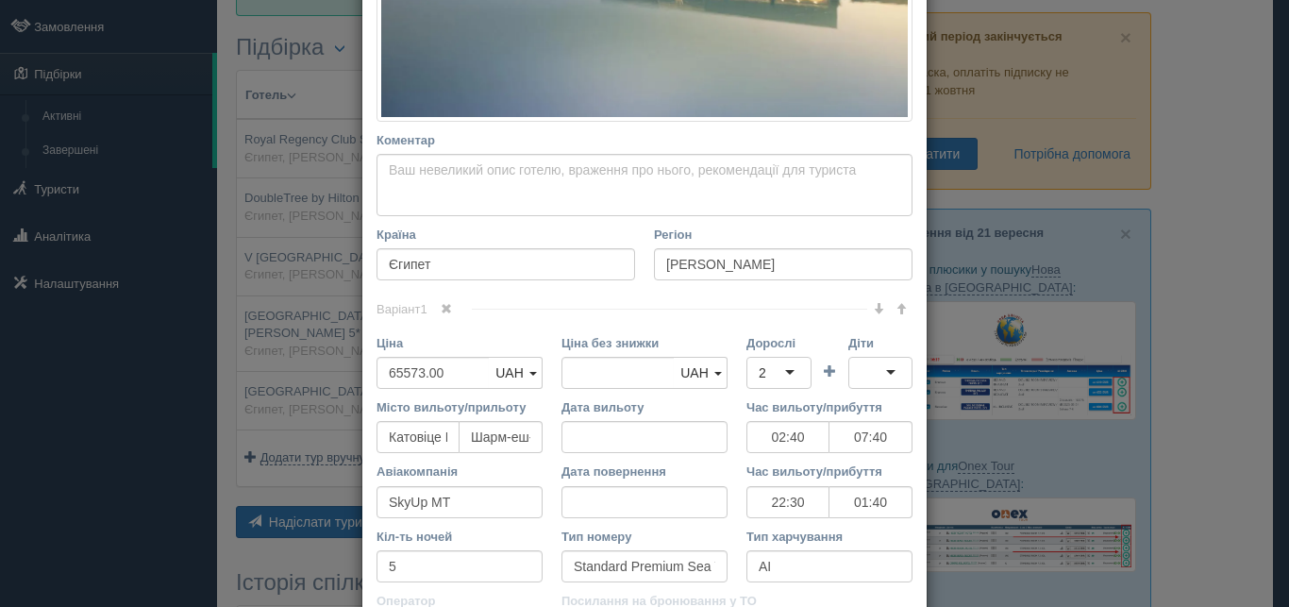
scroll to position [510, 0]
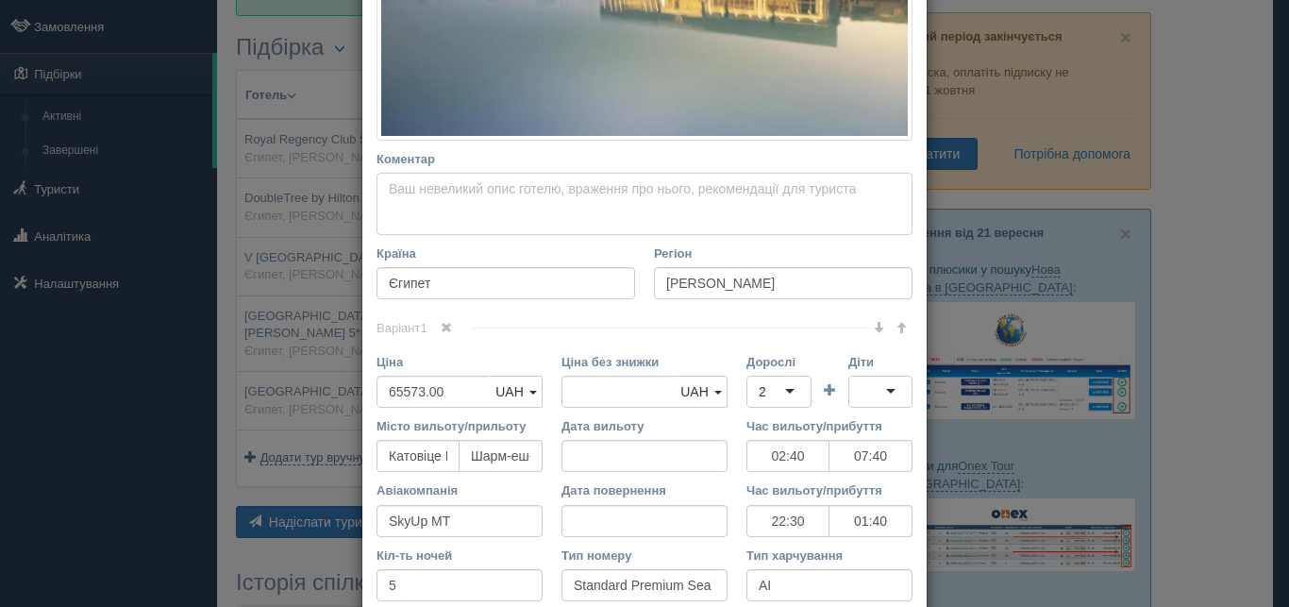
click at [385, 191] on textarea "Коментар Основний опис Додатковий опис Закріпити Збережено Необхідно вказати на…" at bounding box center [645, 204] width 536 height 62
paste textarea "Готель із приватним пляжем на березі [GEOGRAPHIC_DATA] розташований у [GEOGRAPH…"
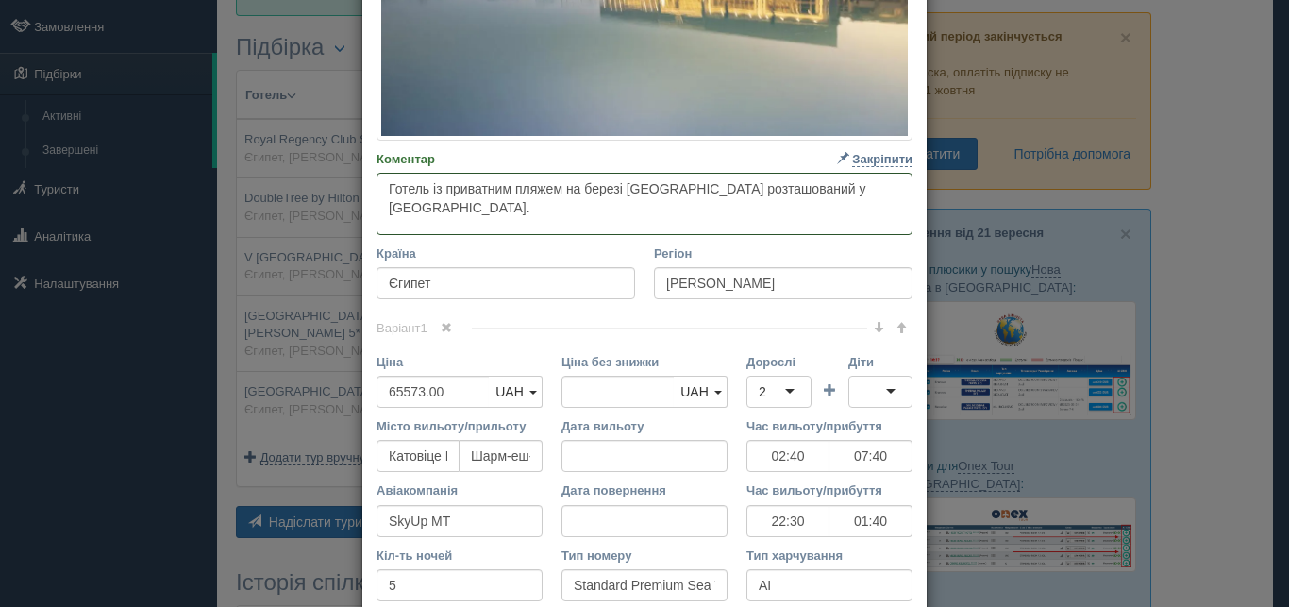
paste textarea "Міжнародний аеропорт [GEOGRAPHIC_DATA] за 5 км. Відстань до [GEOGRAPHIC_DATA]: …"
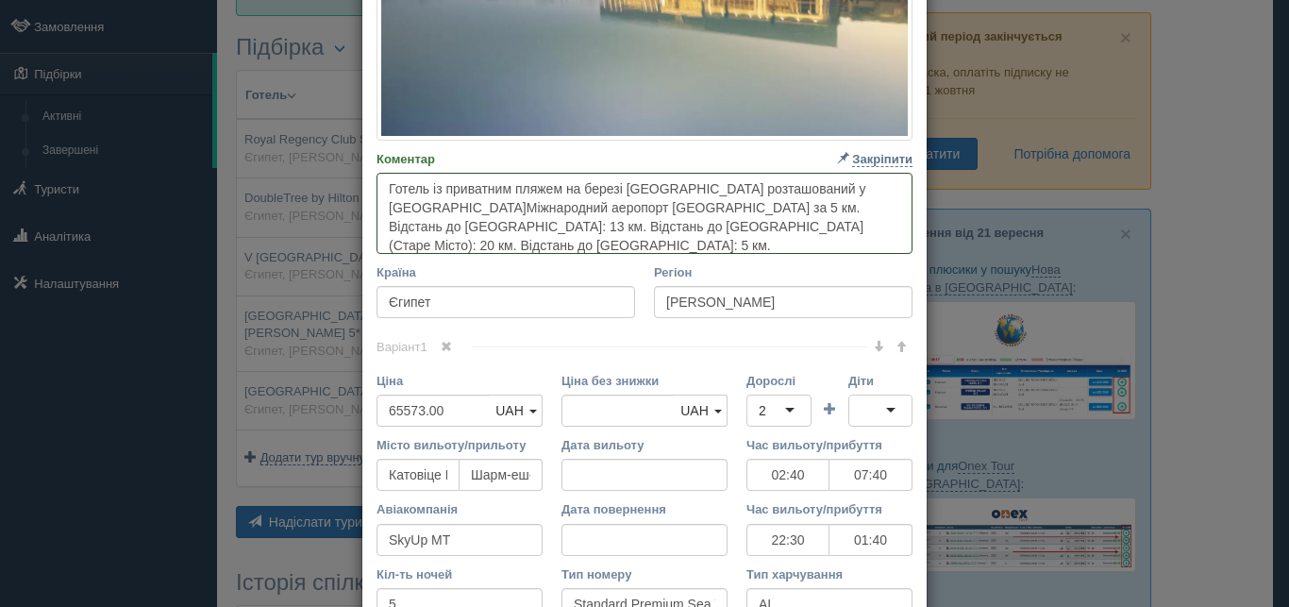
scroll to position [742, 0]
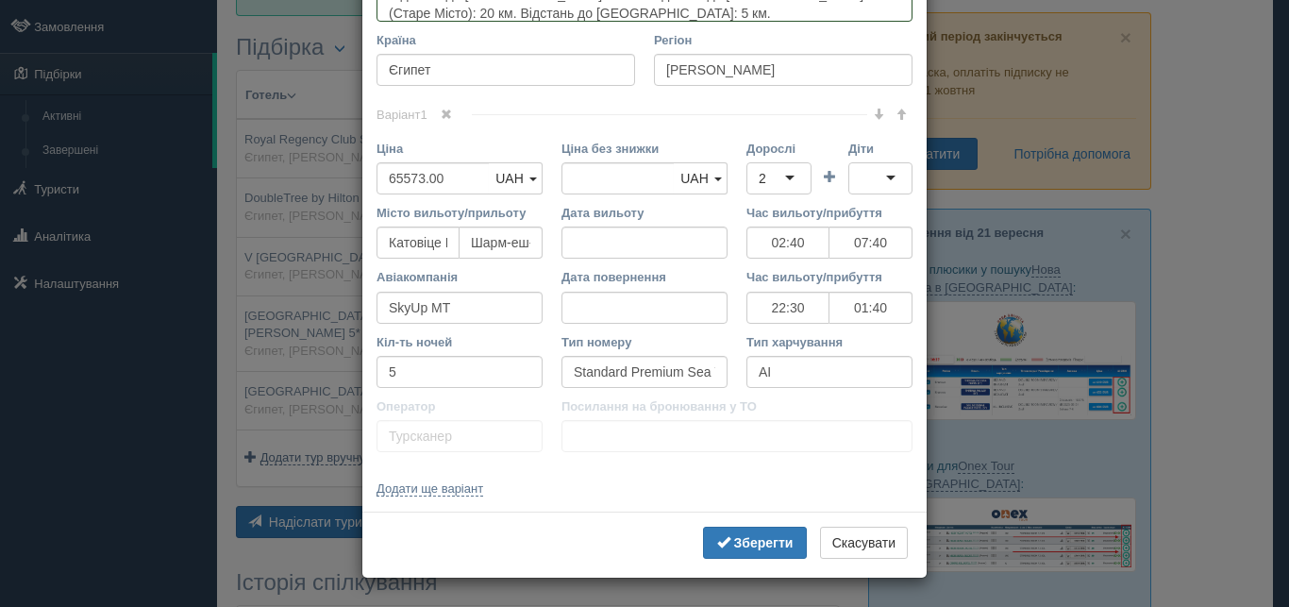
type textarea "Готель із приватним пляжем на березі [GEOGRAPHIC_DATA] розташований у [GEOGRAPH…"
click at [395, 177] on input "65573.00" at bounding box center [433, 178] width 113 height 32
type input "6573.00"
type input "65573.00"
type input "67573.00"
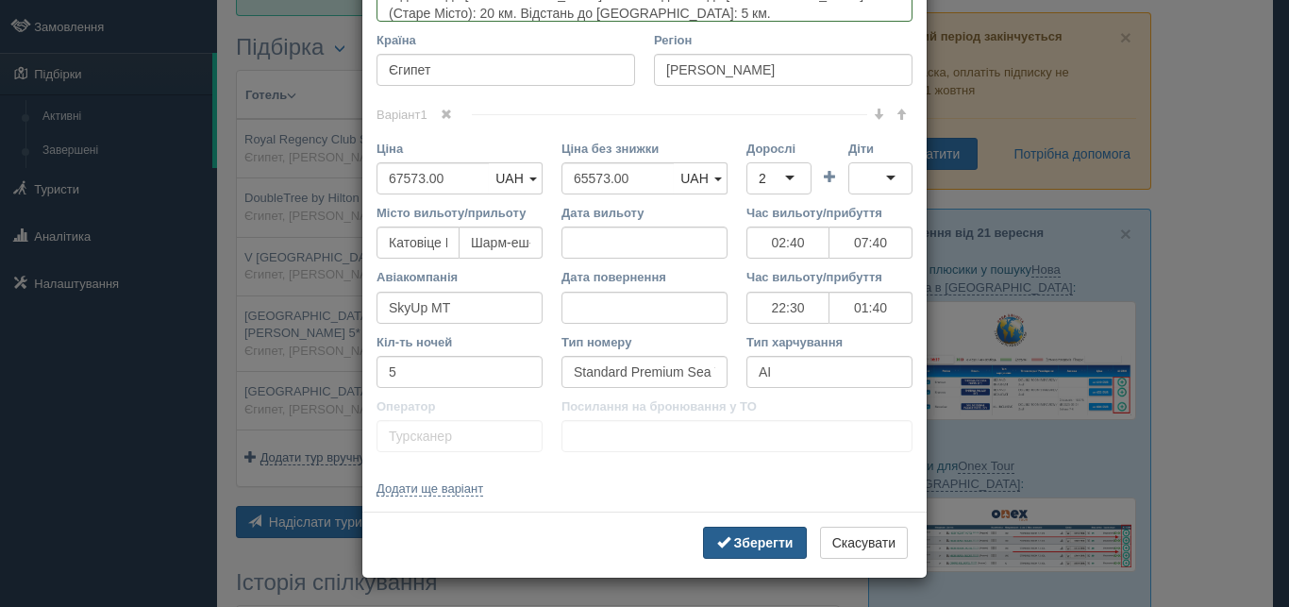
click at [724, 548] on button "Зберегти" at bounding box center [755, 543] width 104 height 32
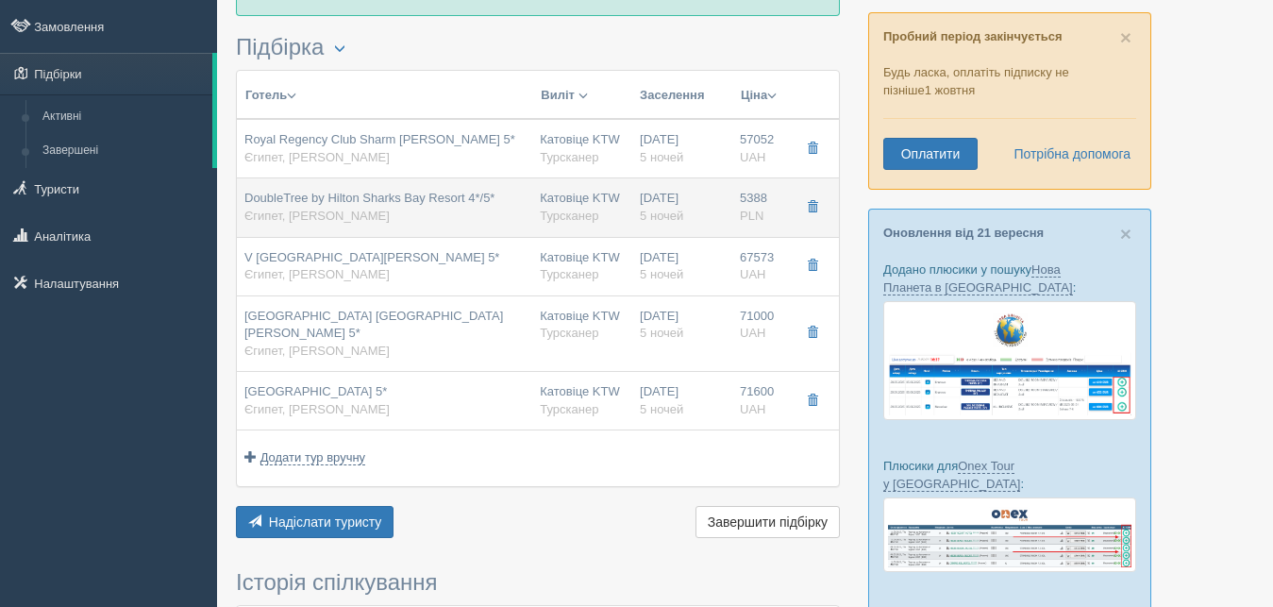
click at [581, 197] on div "Катовіце KTW [GEOGRAPHIC_DATA]" at bounding box center [582, 207] width 85 height 35
type input "DoubleTree by Hilton Sharks Bay Resort 4*/5*"
type input "5388.00"
type input "02:40"
type input "07:40"
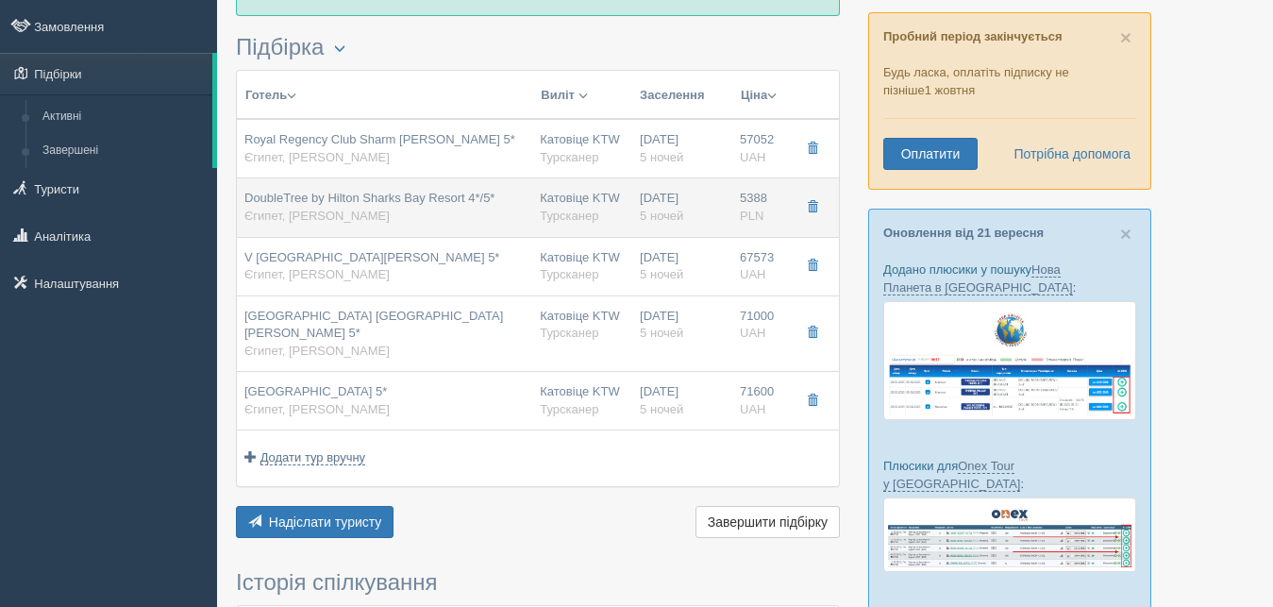
type input "22:30"
type input "01:40"
type input "Standard Premium Room Garden View Double Room"
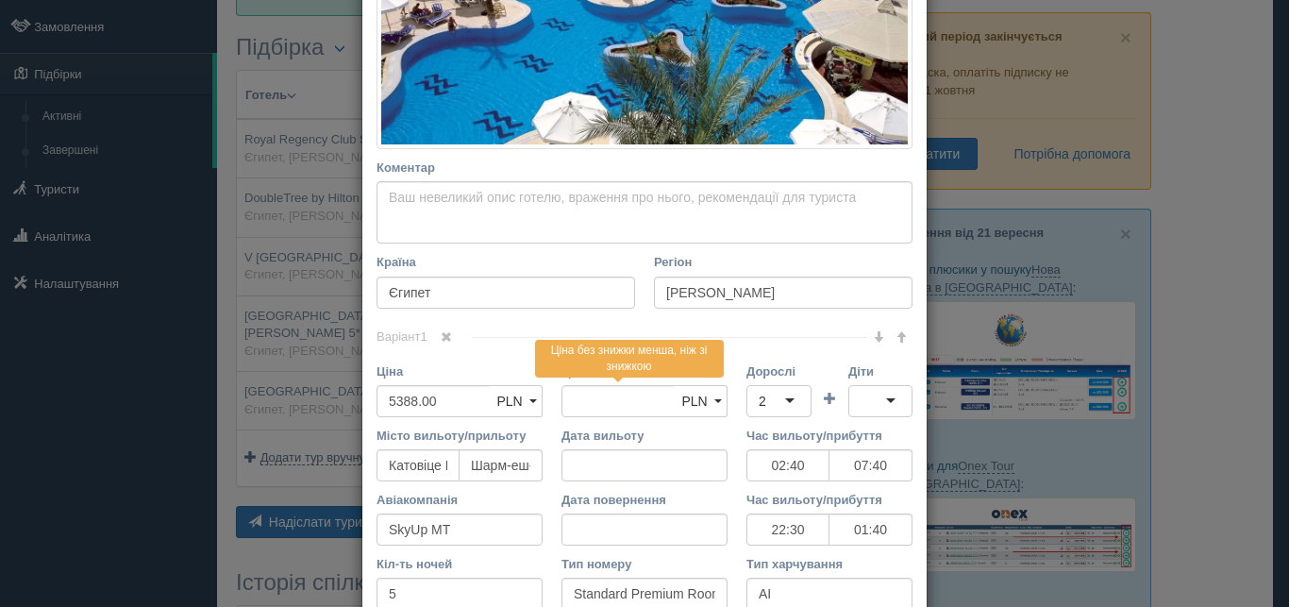
scroll to position [510, 0]
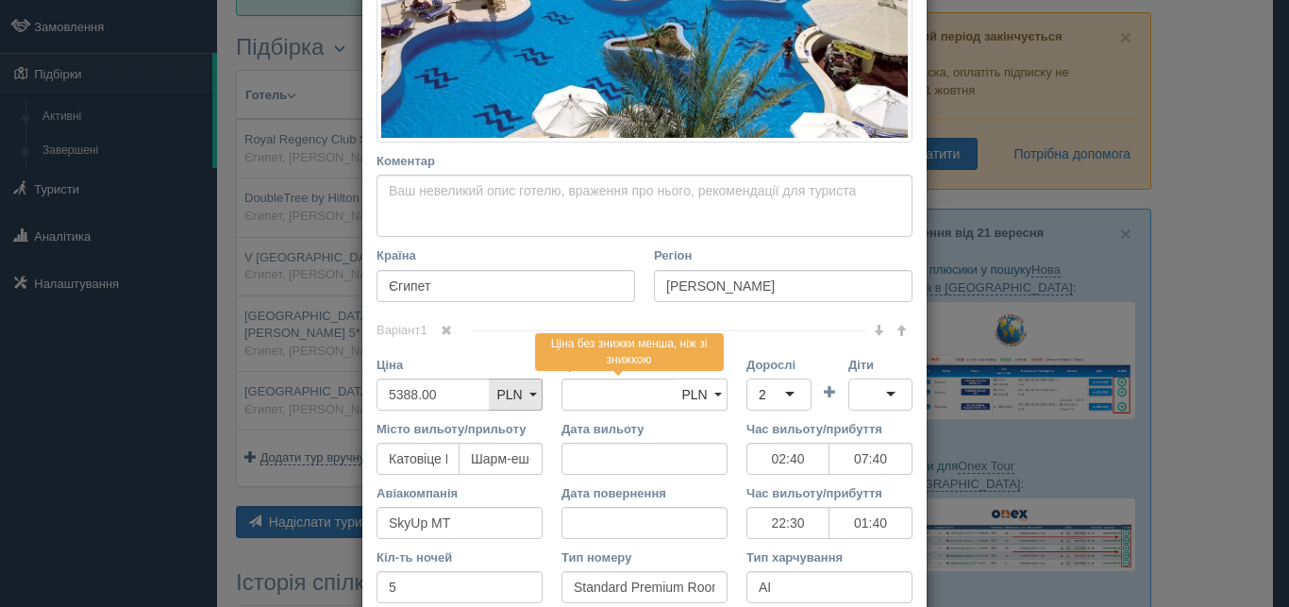
click at [501, 386] on link "PLN" at bounding box center [516, 394] width 54 height 32
click at [501, 417] on link "UAH" at bounding box center [516, 428] width 52 height 31
drag, startPoint x: 439, startPoint y: 391, endPoint x: 333, endPoint y: 390, distance: 105.7
click at [377, 390] on input "5388.00" at bounding box center [433, 394] width 113 height 32
type input "6"
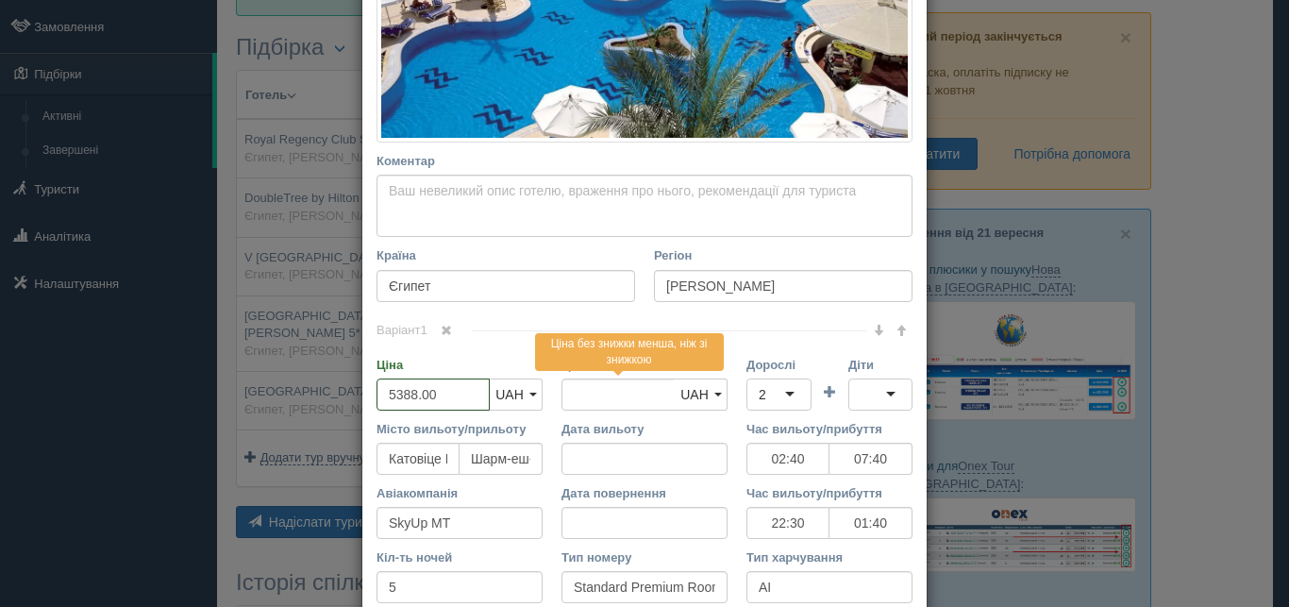
type input "5388.00"
type input "6"
type input "63500"
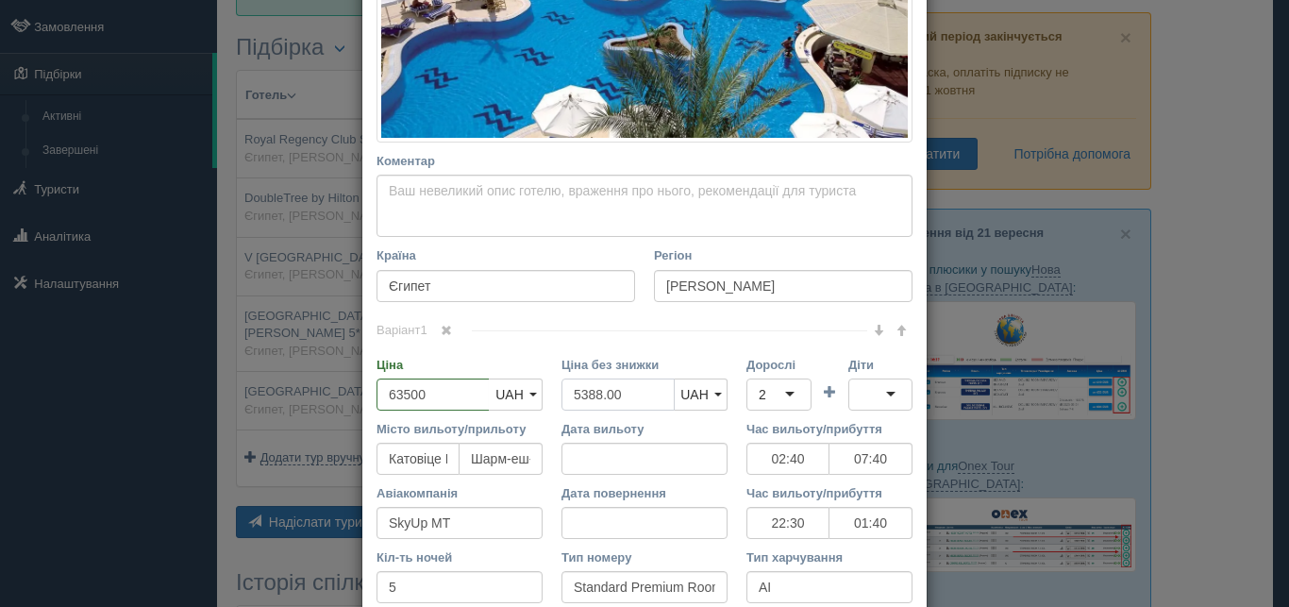
drag, startPoint x: 642, startPoint y: 396, endPoint x: 539, endPoint y: 396, distance: 102.9
click at [562, 396] on input "5388.00" at bounding box center [618, 394] width 113 height 32
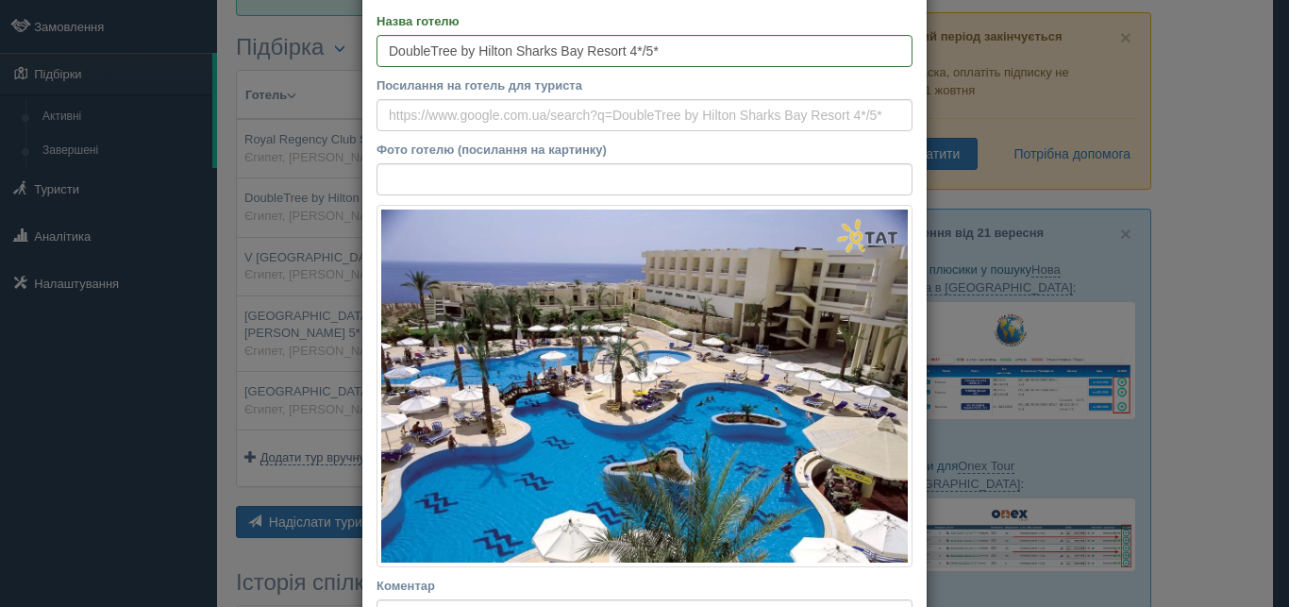
scroll to position [425, 0]
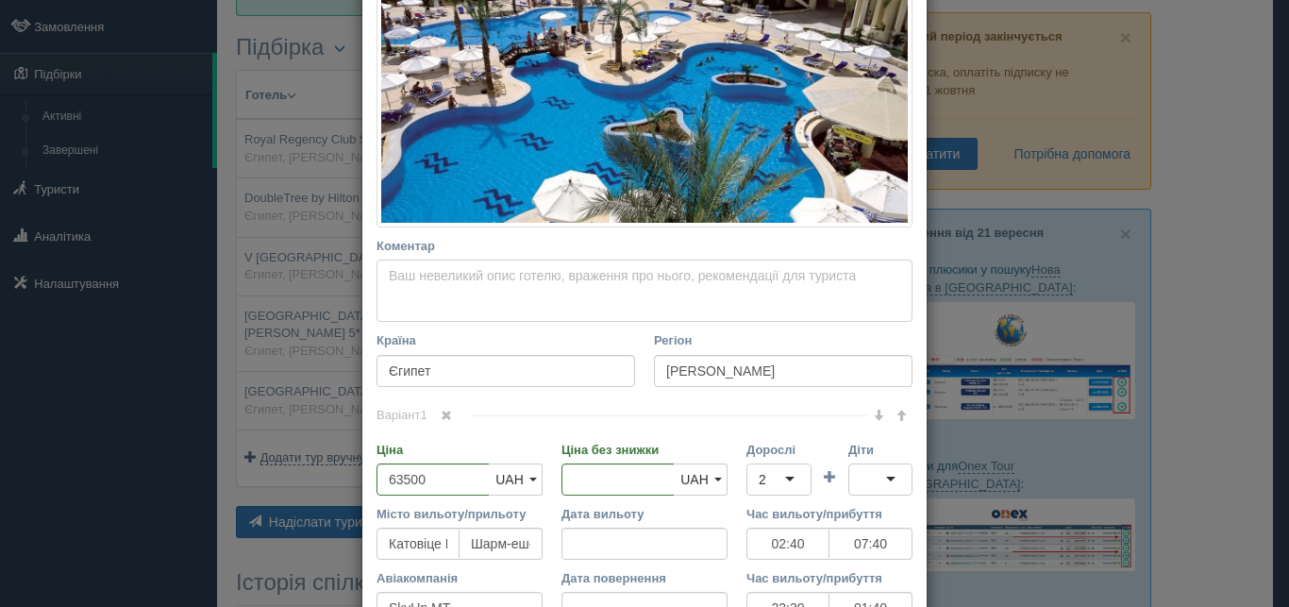
drag, startPoint x: 401, startPoint y: 289, endPoint x: 393, endPoint y: 277, distance: 14.2
click at [399, 287] on textarea "Коментар Основний опис Додатковий опис Закріпити Збережено Необхідно вказати на…" at bounding box center [645, 291] width 536 height 62
paste textarea "Курортний готельний комплекс розташований у бухті [GEOGRAPHIC_DATA] недалеко ві…"
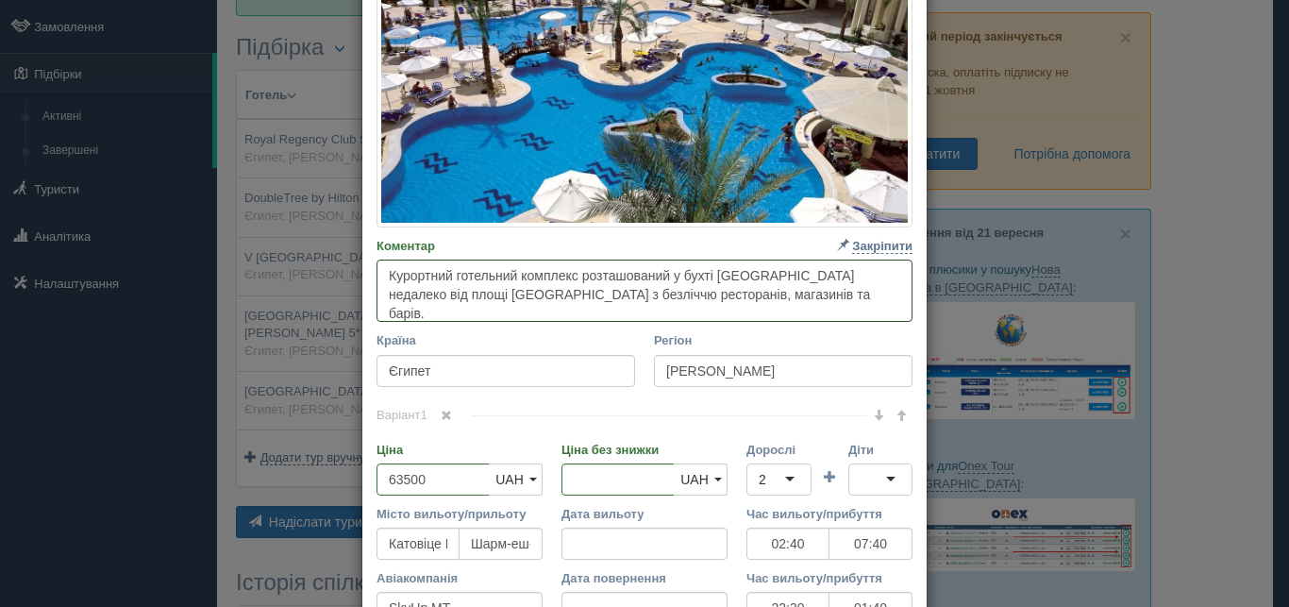
paste textarea "[GEOGRAPHIC_DATA] розташований за 5 км від аеропорту [GEOGRAPHIC_DATA], за 15 к…"
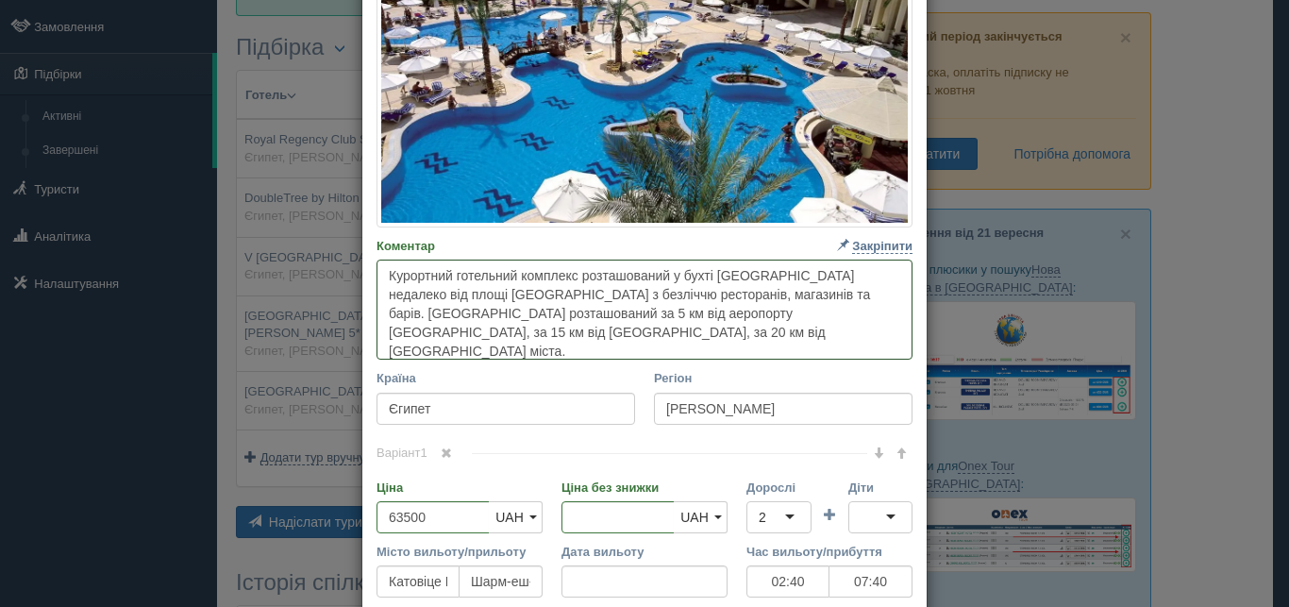
click at [545, 331] on textarea "Курортний готельний комплекс розташований у бухті [GEOGRAPHIC_DATA] недалеко ві…" at bounding box center [645, 310] width 536 height 100
paste textarea "Довжина понтону – 40 м. Довжина пляжу – 70 м. [DEMOGRAPHIC_DATA]. Вхід у море т…"
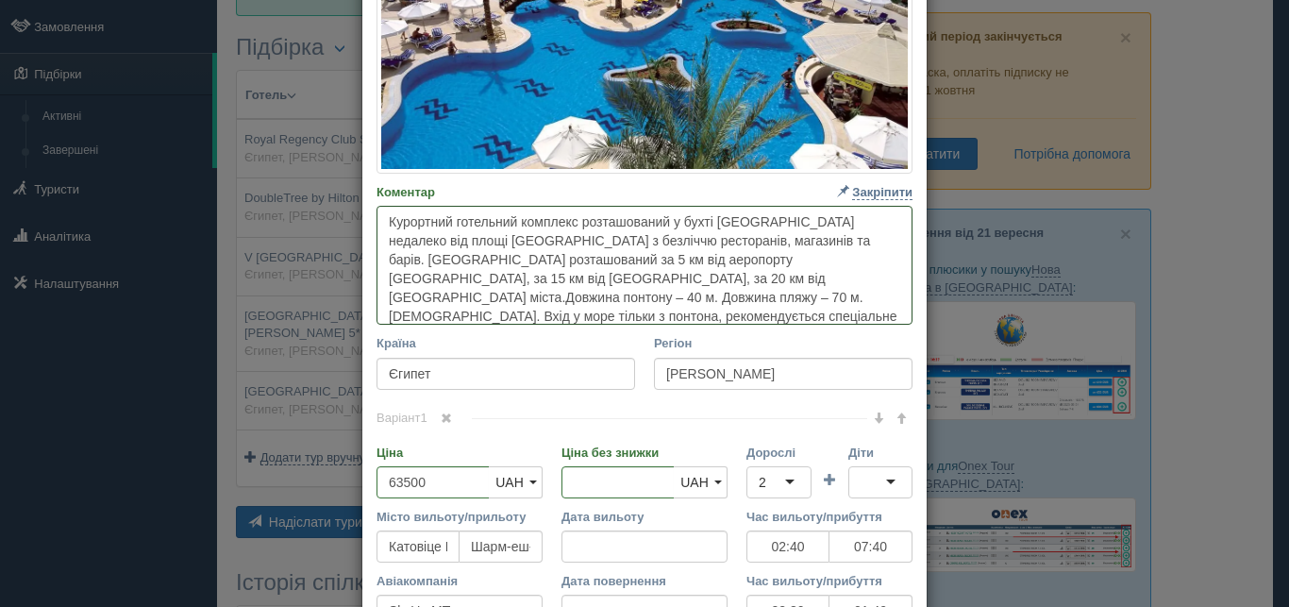
scroll to position [679, 0]
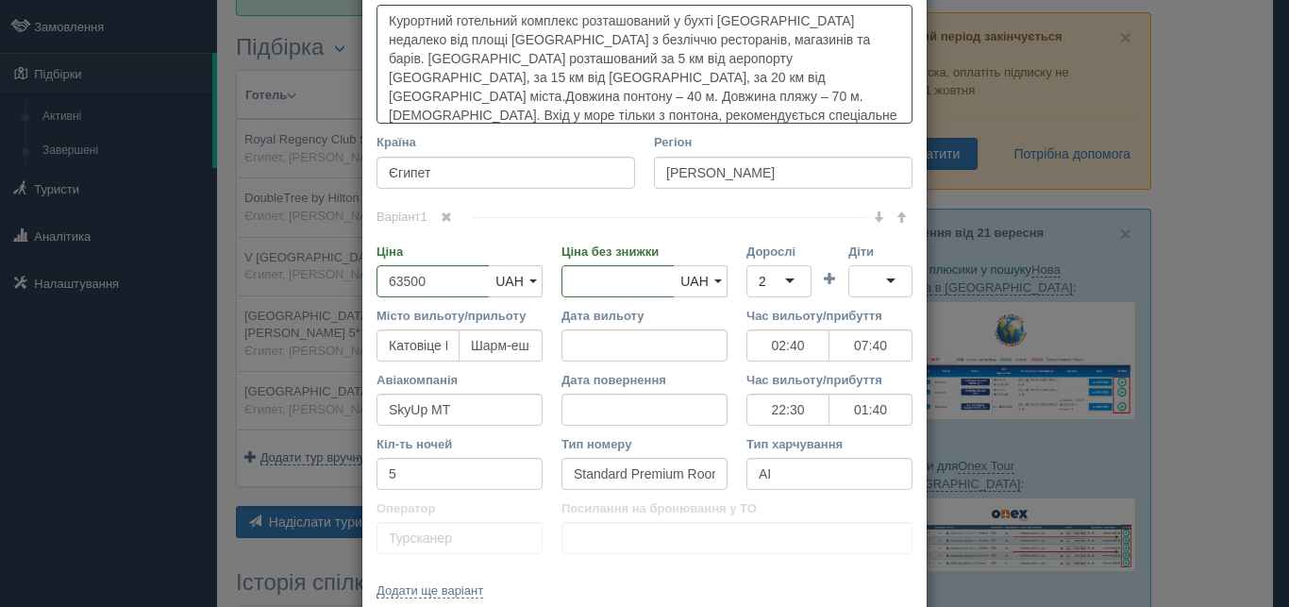
type textarea "Курортний готельний комплекс розташований у бухті [GEOGRAPHIC_DATA] недалеко ві…"
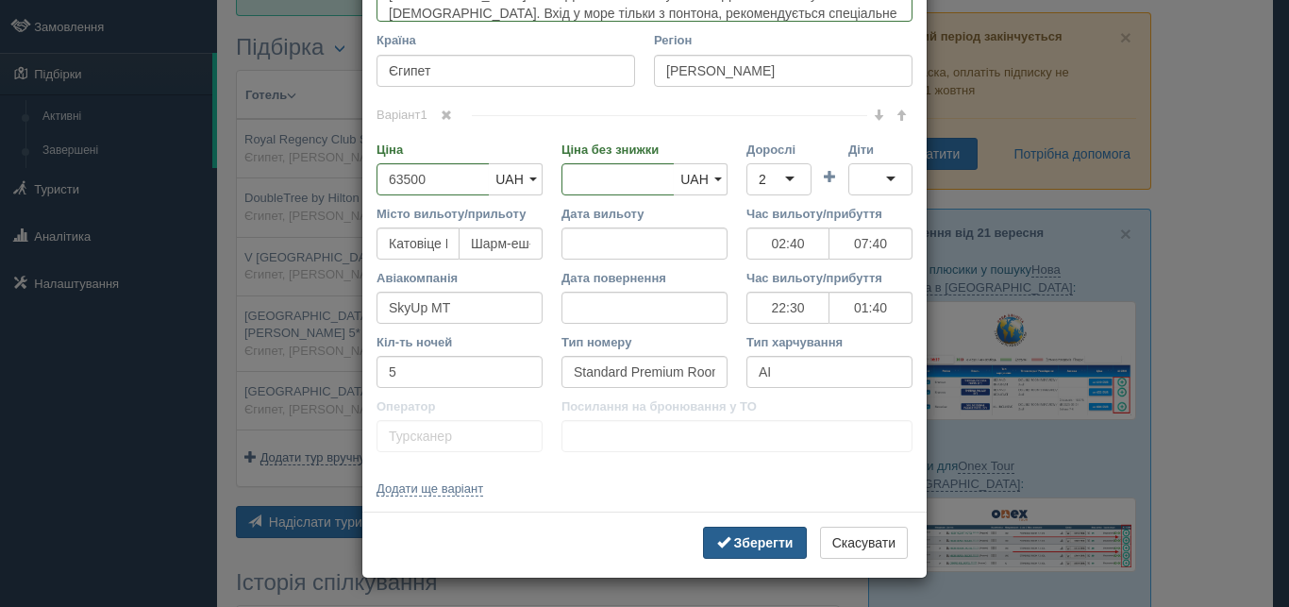
click at [725, 540] on button "Зберегти" at bounding box center [755, 543] width 104 height 32
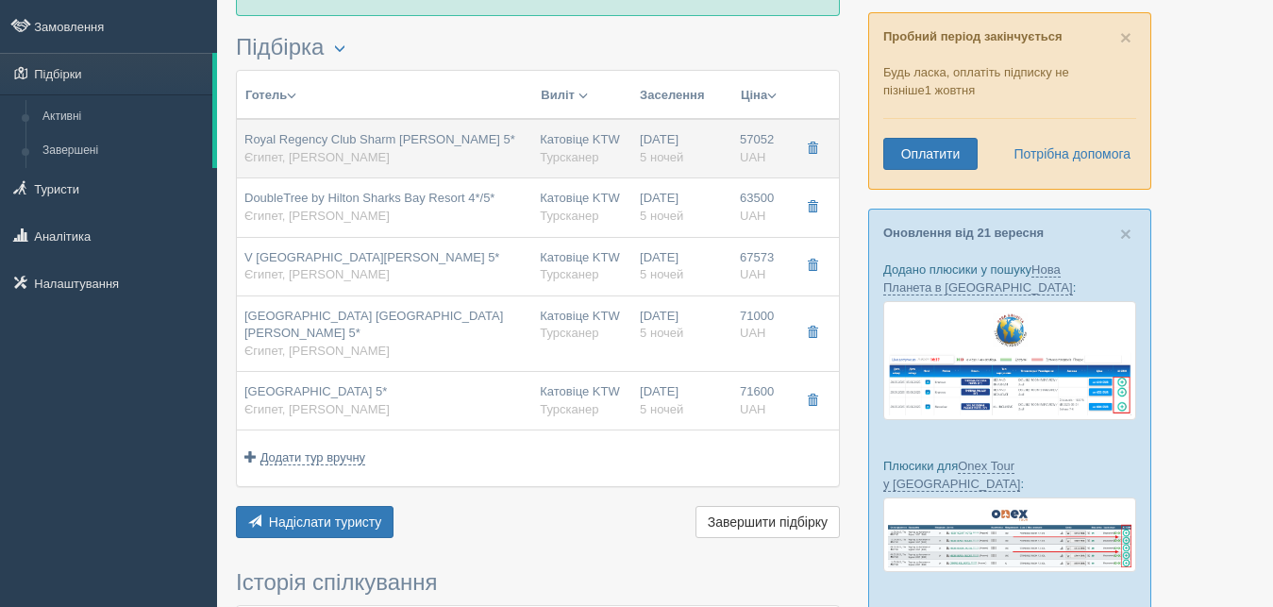
click at [592, 138] on div "Катовіце KTW [GEOGRAPHIC_DATA]" at bounding box center [582, 148] width 85 height 35
type input "Royal Regency Club Sharm [PERSON_NAME] 5*"
type input "57052.00"
type input "02:40"
type input "07:40"
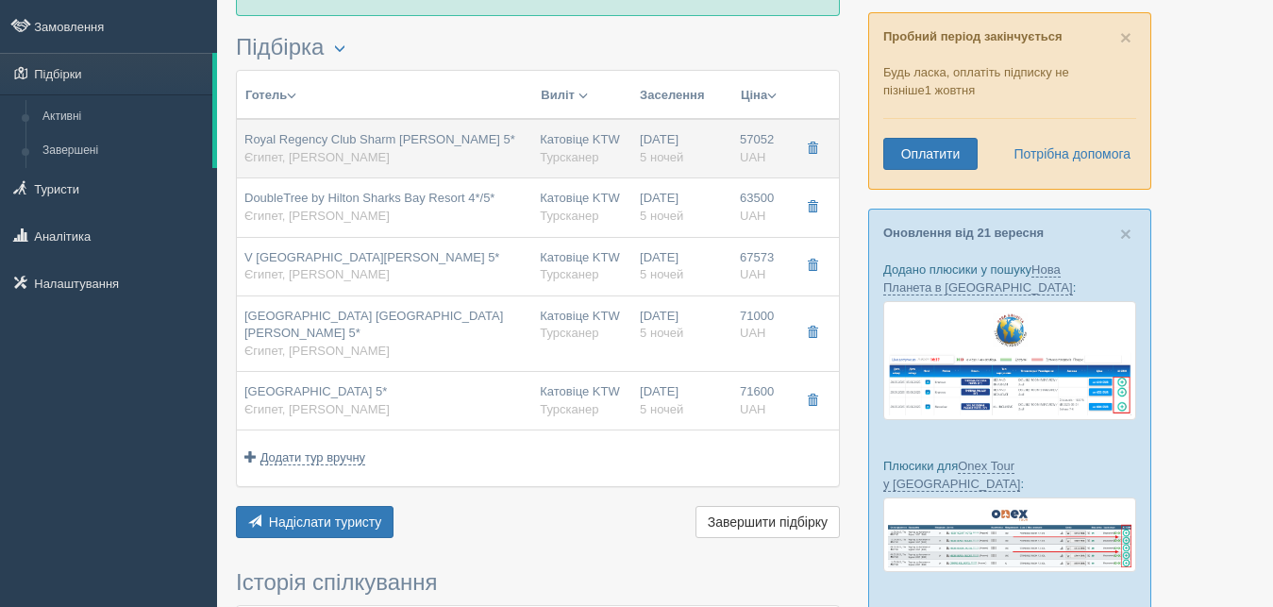
type input "22:30"
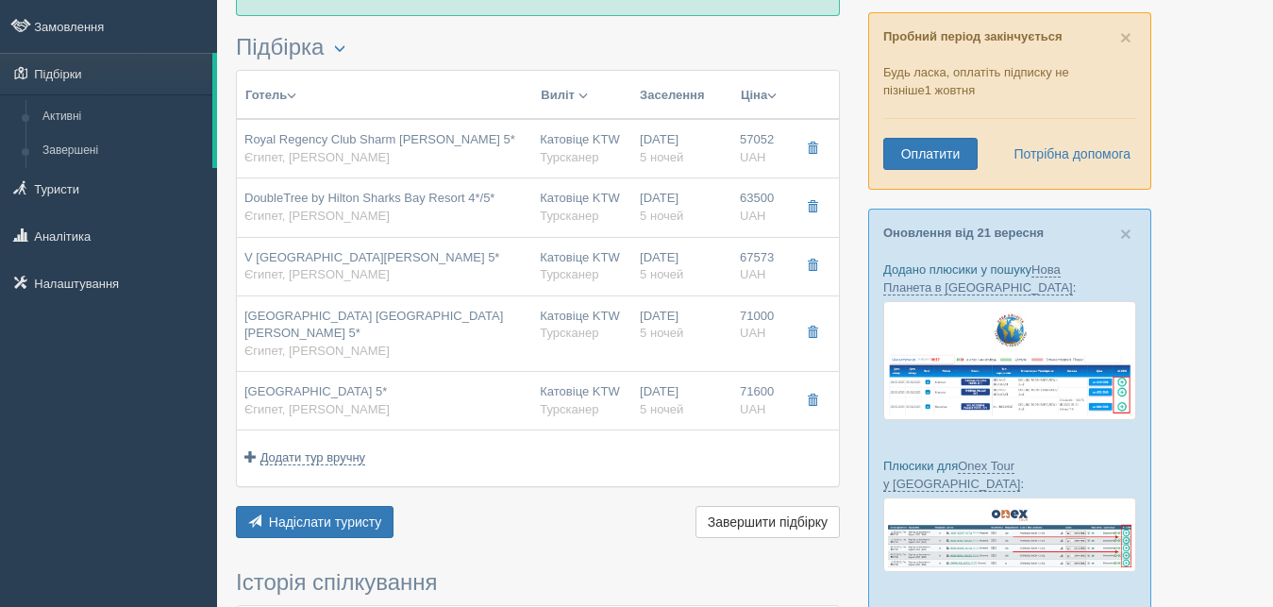
type input "01:40"
type input "Royal Royal Club Sea View Double Room"
type input "UAI"
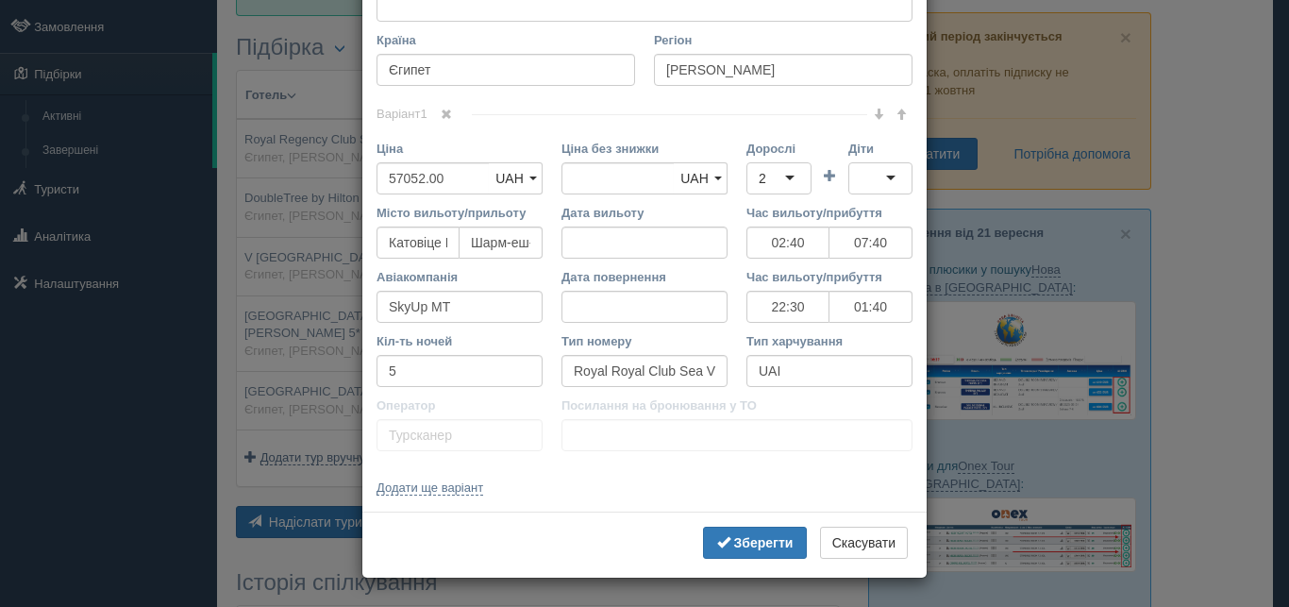
scroll to position [340, 0]
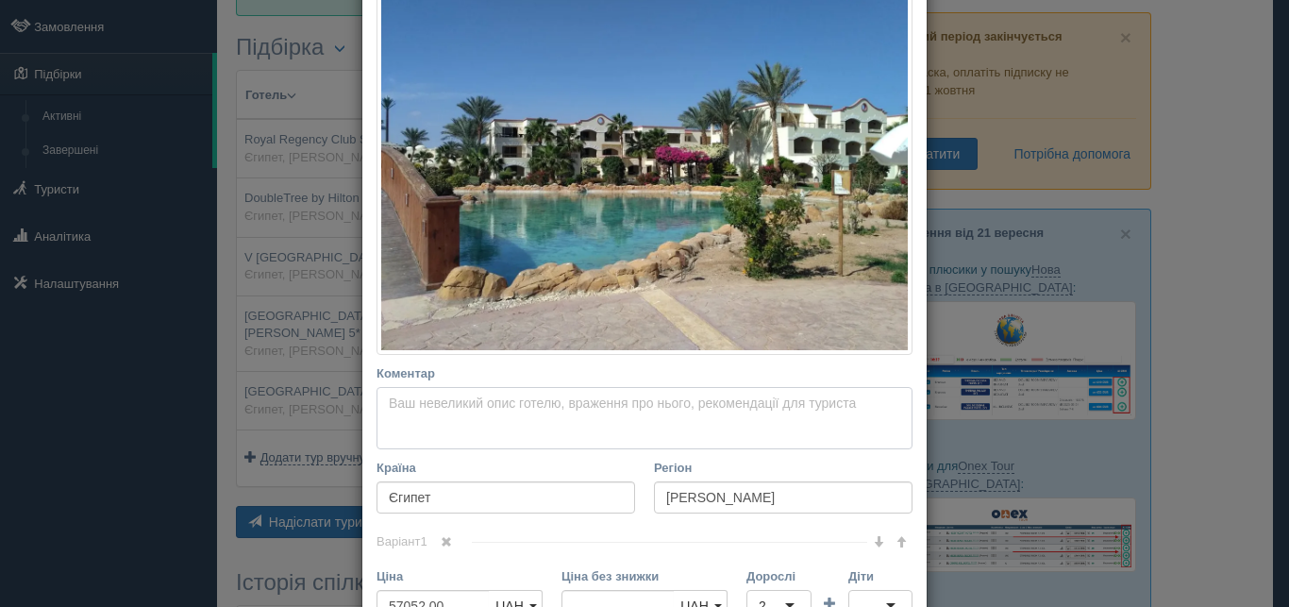
click at [378, 397] on textarea "Коментар Основний опис Додатковий опис Закріпити Збережено Необхідно вказати на…" at bounding box center [645, 418] width 536 height 62
paste textarea "[GEOGRAPHIC_DATA] є частиною готелю [GEOGRAPHIC_DATA] & ​[GEOGRAPHIC_DATA] і зн…"
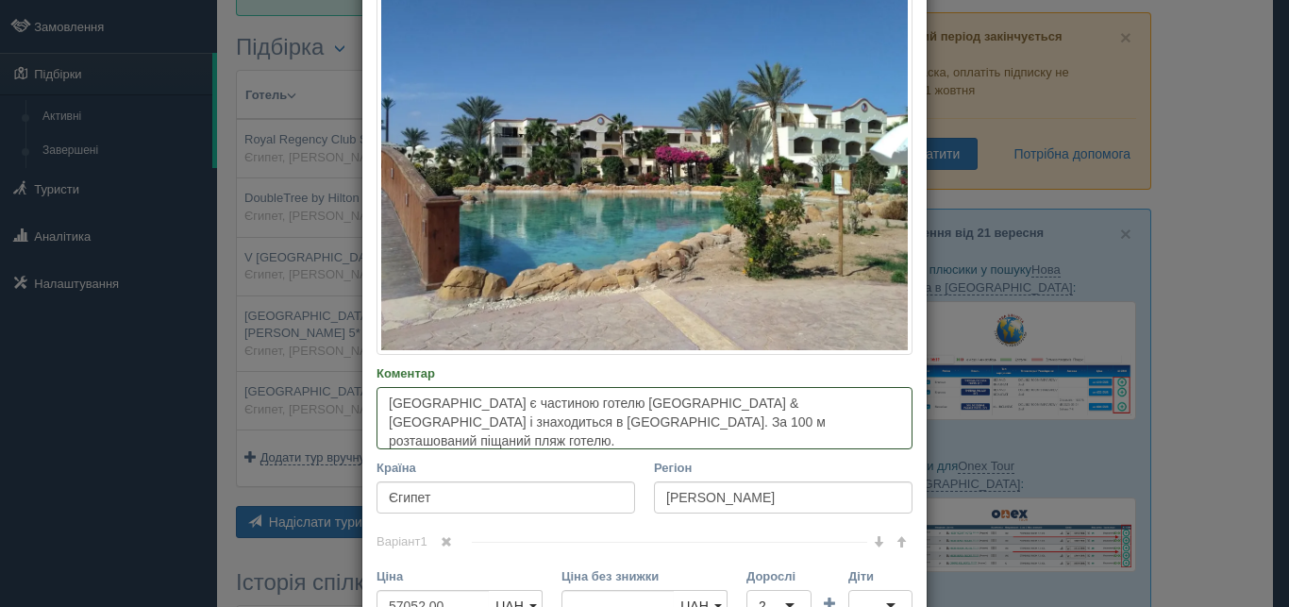
click at [879, 421] on textarea "[GEOGRAPHIC_DATA] є частиною готелю [GEOGRAPHIC_DATA] & ​[GEOGRAPHIC_DATA] і зн…" at bounding box center [645, 418] width 536 height 62
paste textarea "До центру міста [GEOGRAPHIC_DATA] – 21 км. До [GEOGRAPHIC_DATA] [GEOGRAPHIC_DAT…"
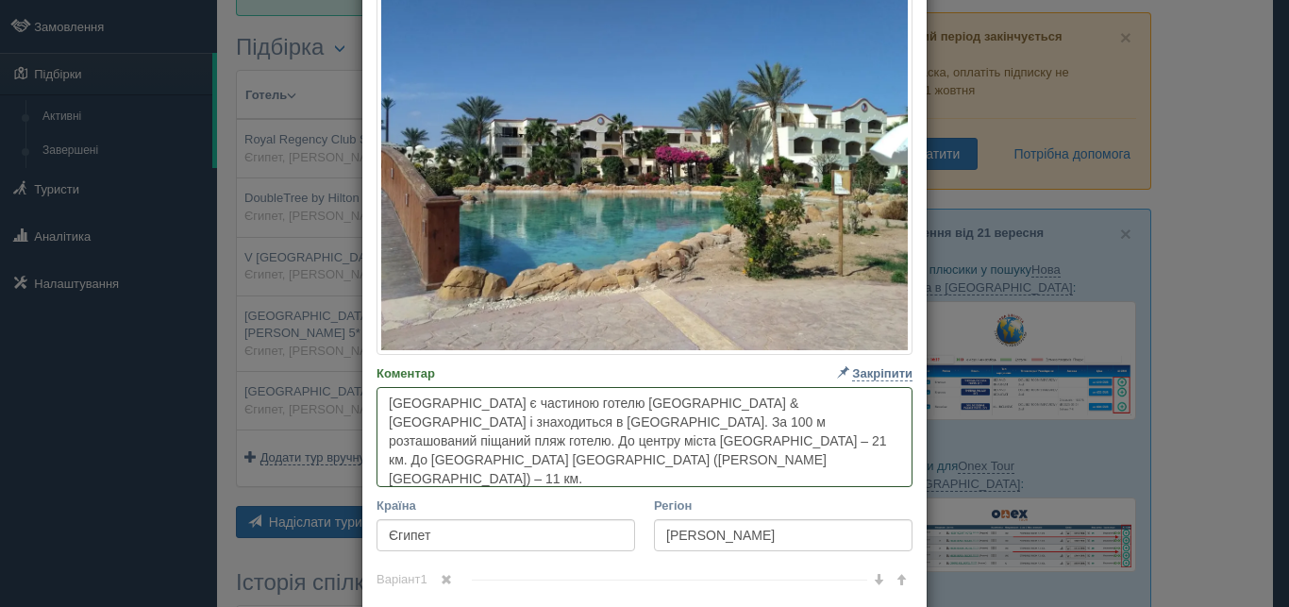
type textarea "[GEOGRAPHIC_DATA] є частиною готелю [GEOGRAPHIC_DATA] & ​[GEOGRAPHIC_DATA] і зн…"
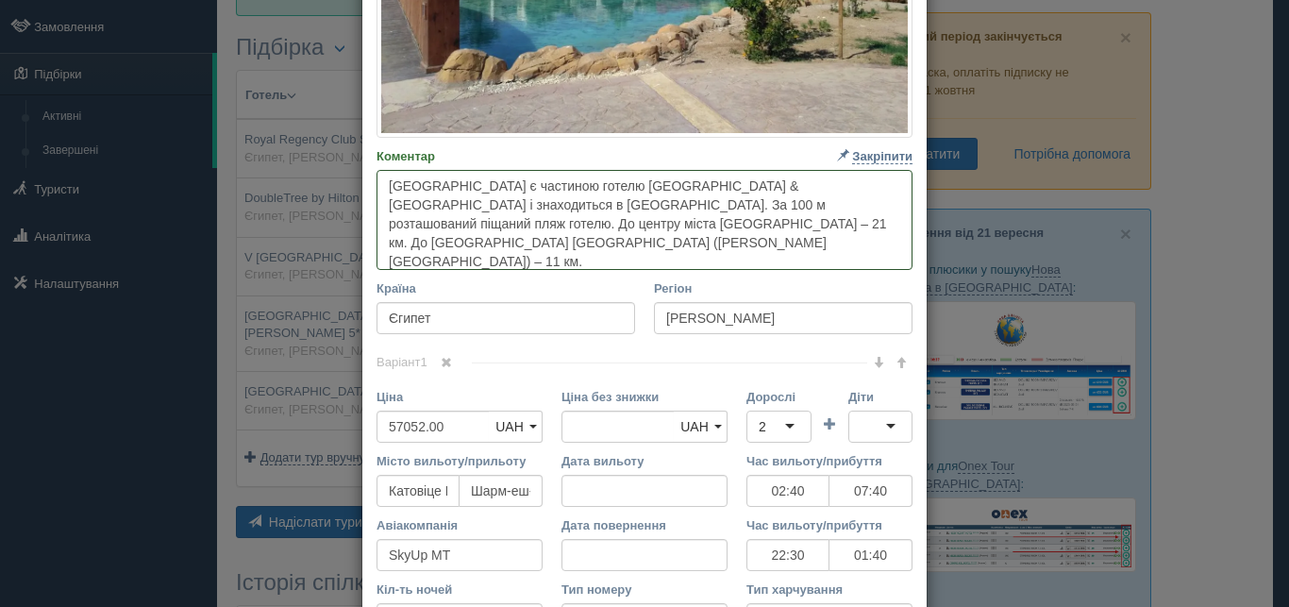
scroll to position [679, 0]
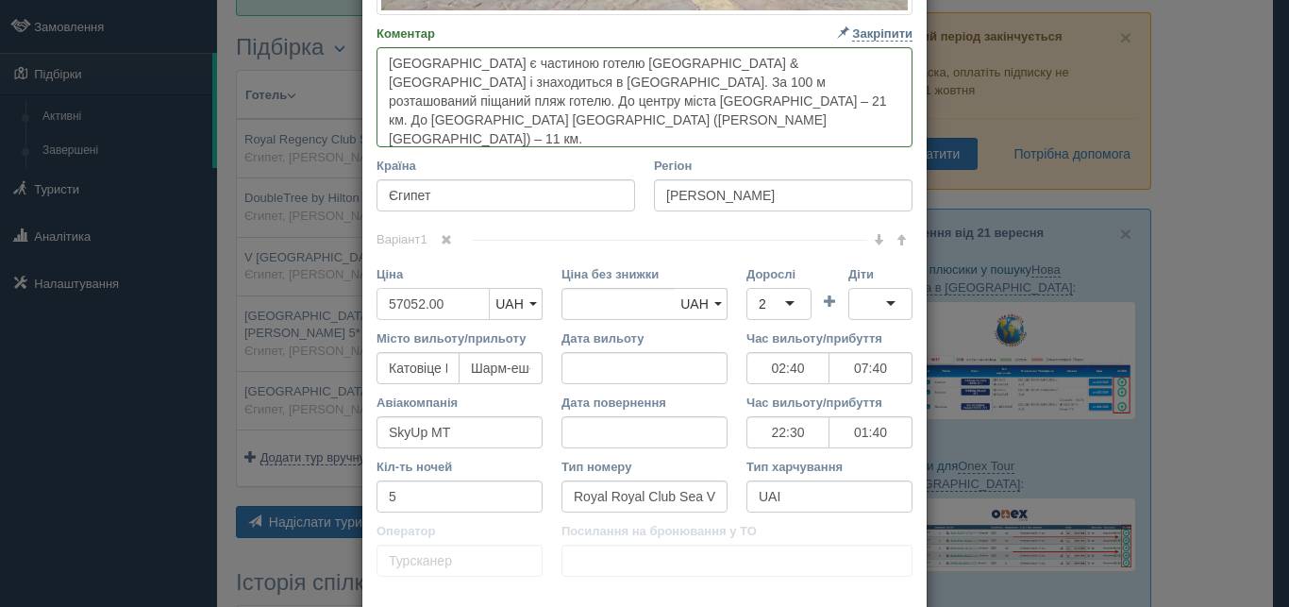
drag, startPoint x: 415, startPoint y: 305, endPoint x: 390, endPoint y: 301, distance: 25.8
click at [390, 301] on input "57052.00" at bounding box center [433, 304] width 113 height 32
click at [393, 304] on input "57052.00" at bounding box center [433, 304] width 113 height 32
type input "5052.00"
type input "57052.00"
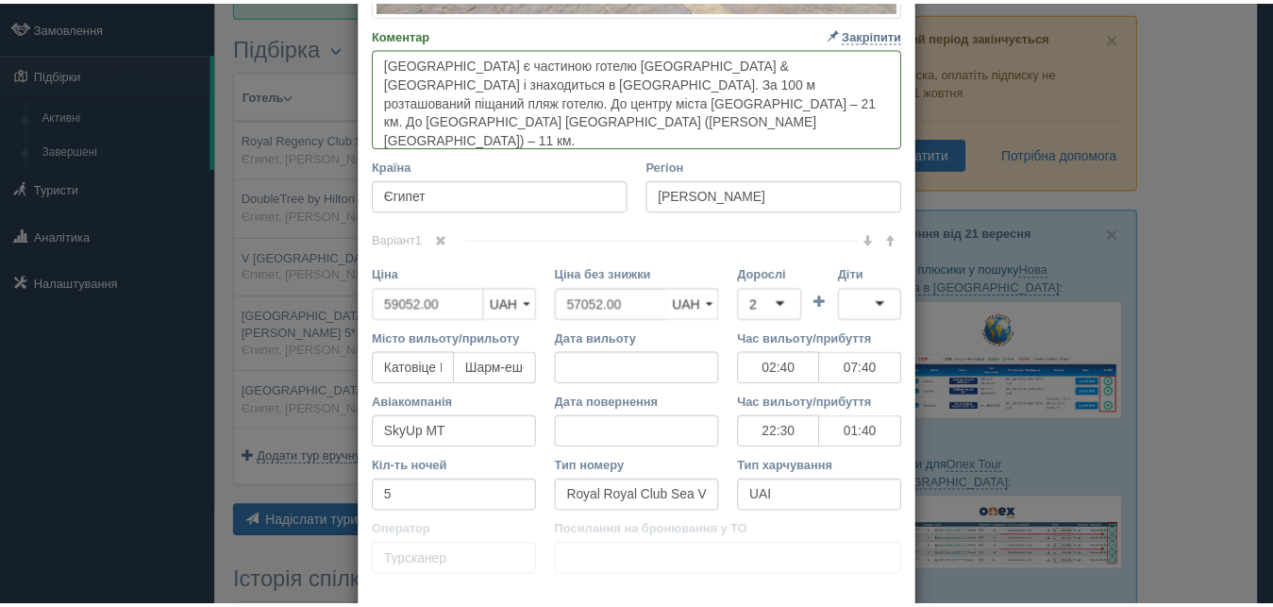
scroll to position [805, 0]
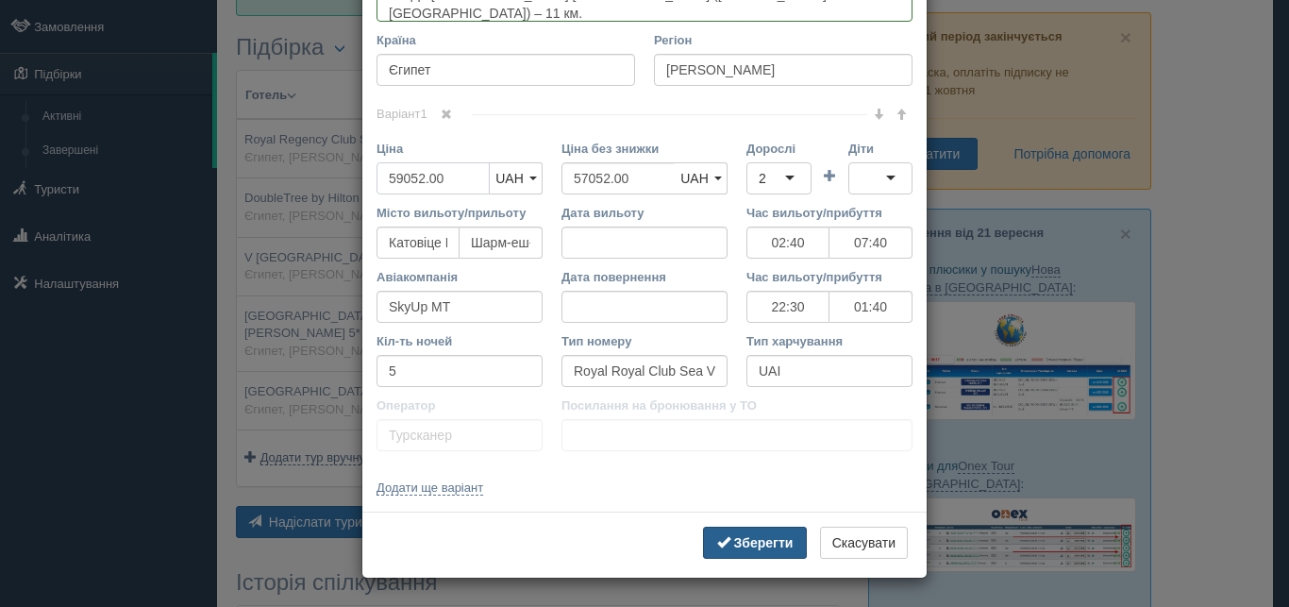
type input "59052.00"
click at [758, 543] on b "Зберегти" at bounding box center [763, 542] width 59 height 15
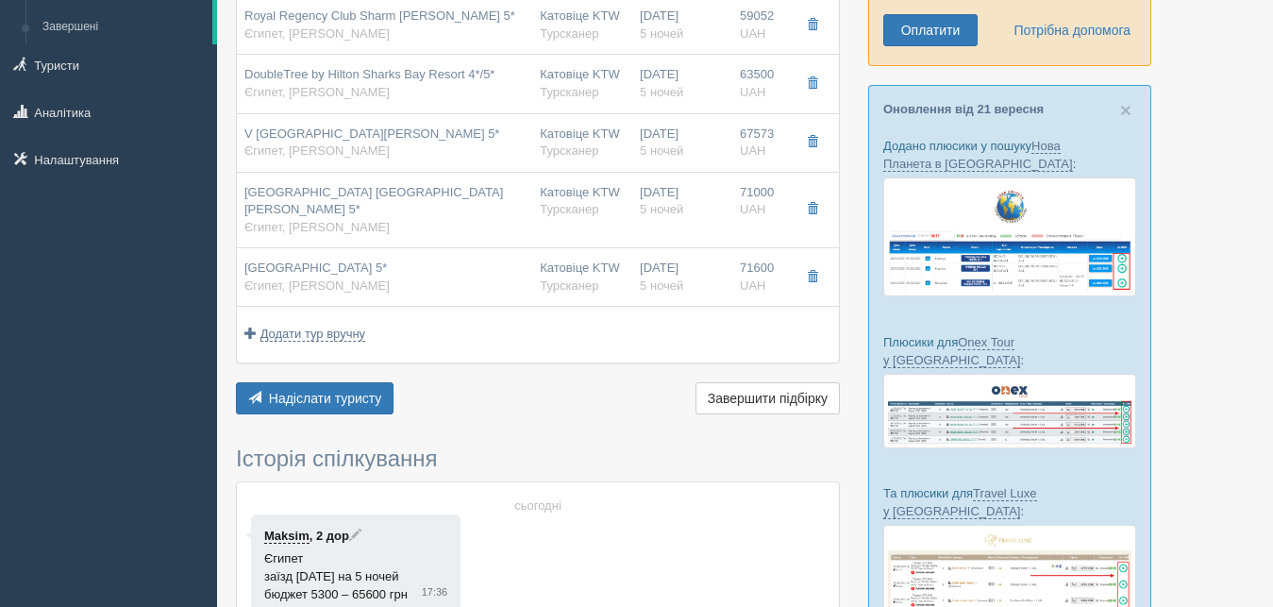
scroll to position [145, 0]
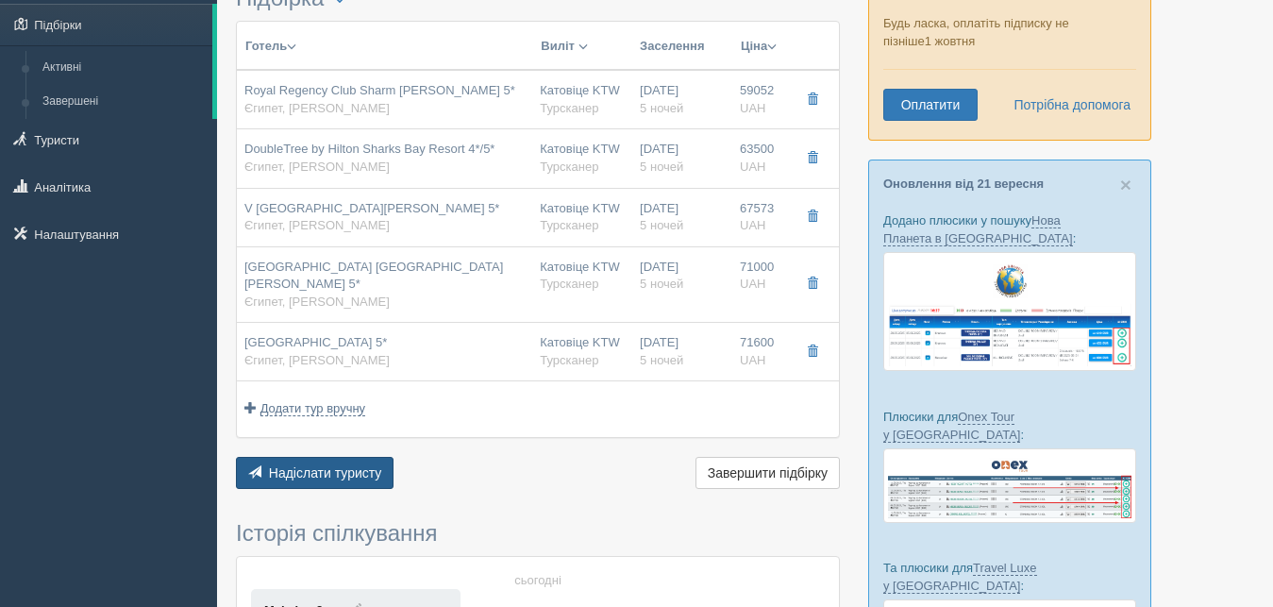
click at [328, 465] on span "Надіслати туристу" at bounding box center [325, 472] width 113 height 15
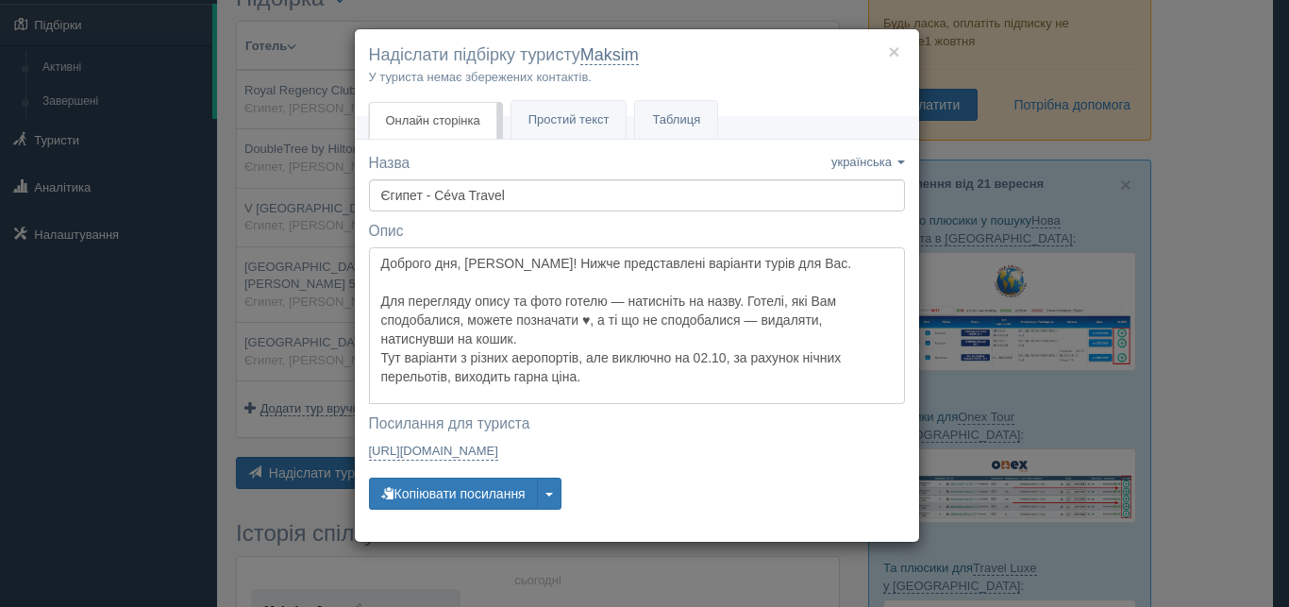
click at [624, 382] on textarea "Доброго дня, [PERSON_NAME]! Нижче представлені варіанти турів для Вас. Для пере…" at bounding box center [637, 325] width 536 height 157
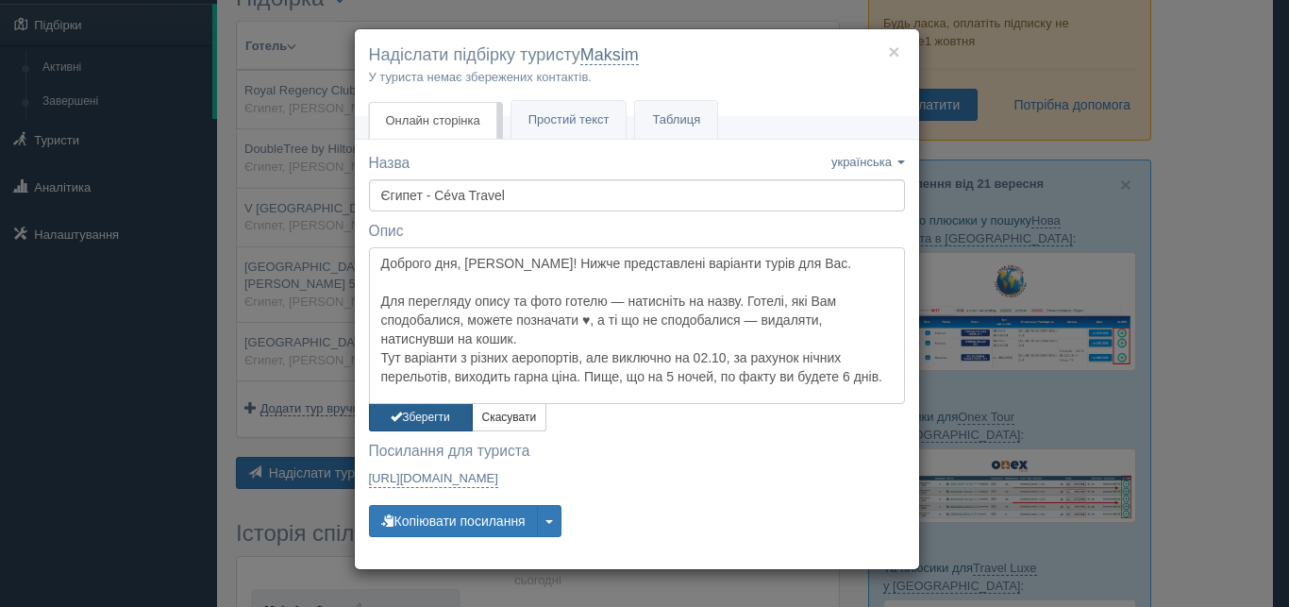
type textarea "Доброго дня, [PERSON_NAME]! Нижче представлені варіанти турів для Вас. Для пере…"
click at [418, 413] on button "Зберегти" at bounding box center [421, 417] width 104 height 27
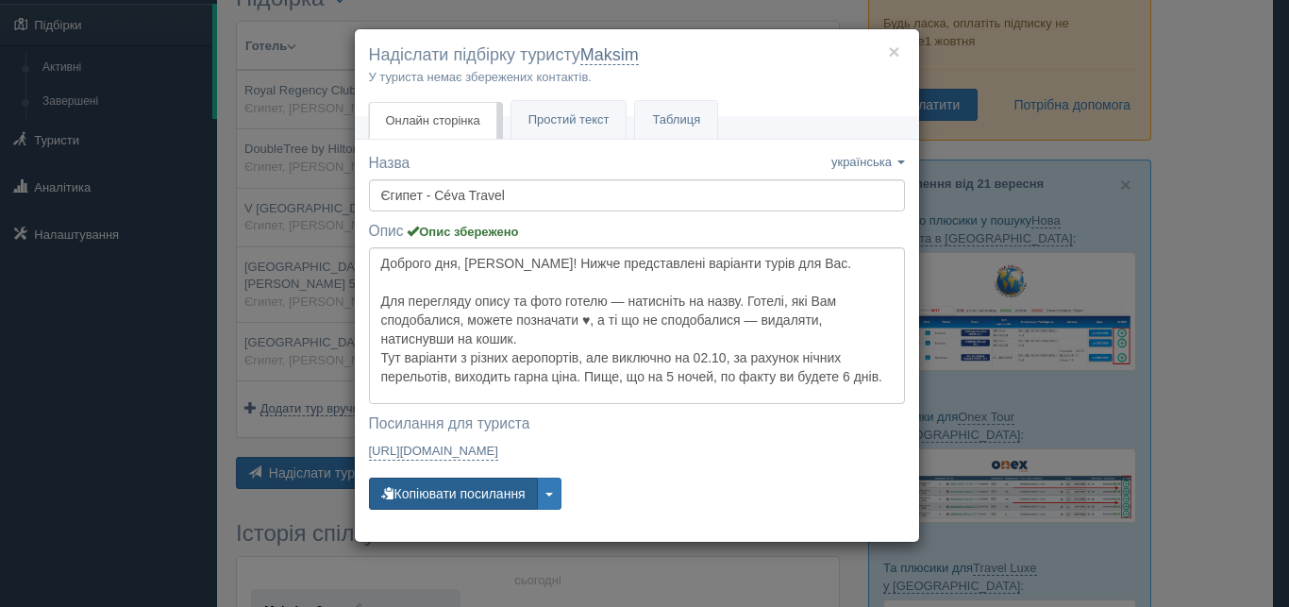
click at [453, 495] on button "Копіювати посилання" at bounding box center [453, 494] width 169 height 32
click at [892, 49] on button "×" at bounding box center [893, 52] width 11 height 20
